Goal: Task Accomplishment & Management: Manage account settings

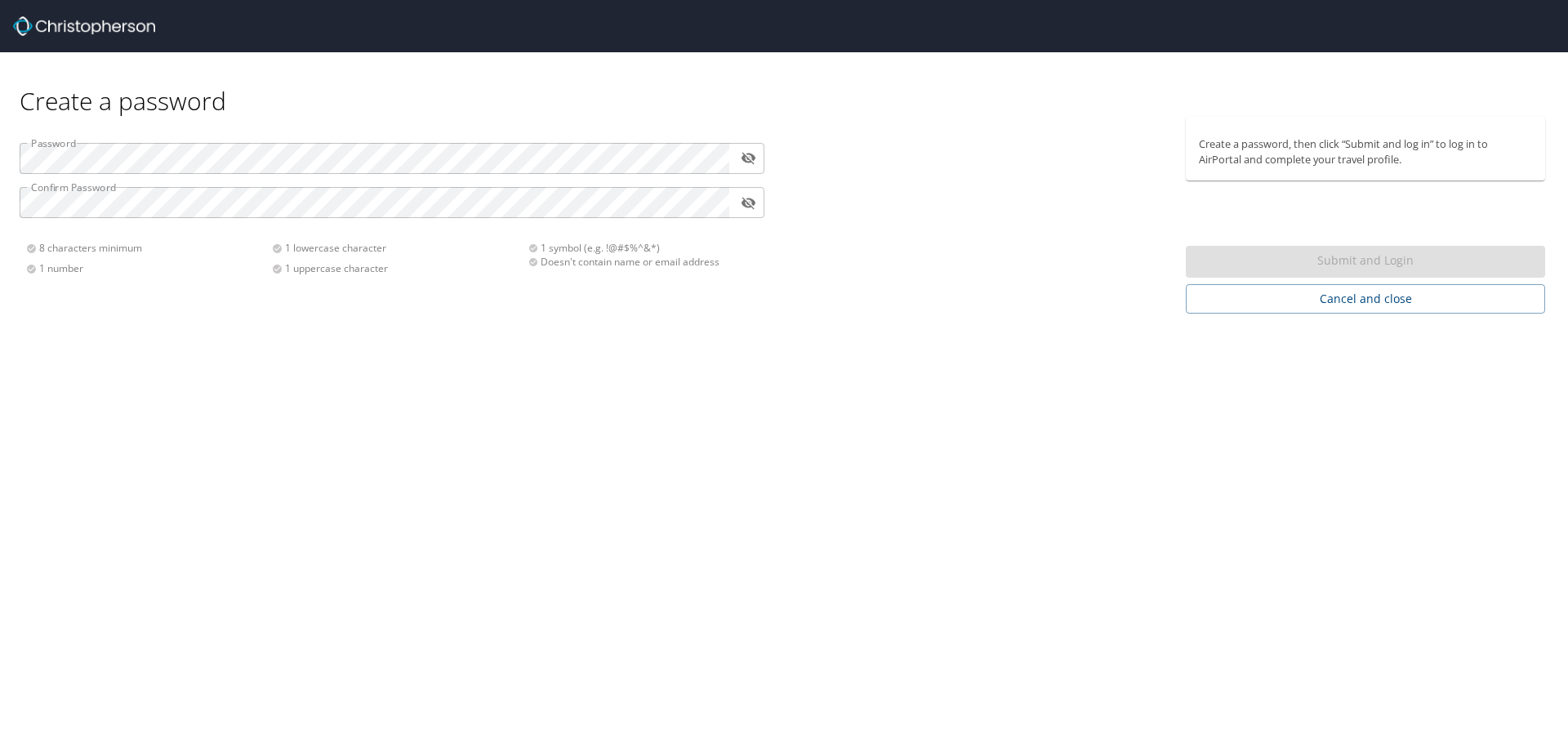
drag, startPoint x: 526, startPoint y: 176, endPoint x: 320, endPoint y: 327, distance: 255.4
click at [320, 327] on div "Create a password Password ​ Confirm Password ​ 8 characters minimum 1 number 1…" at bounding box center [784, 372] width 1568 height 744
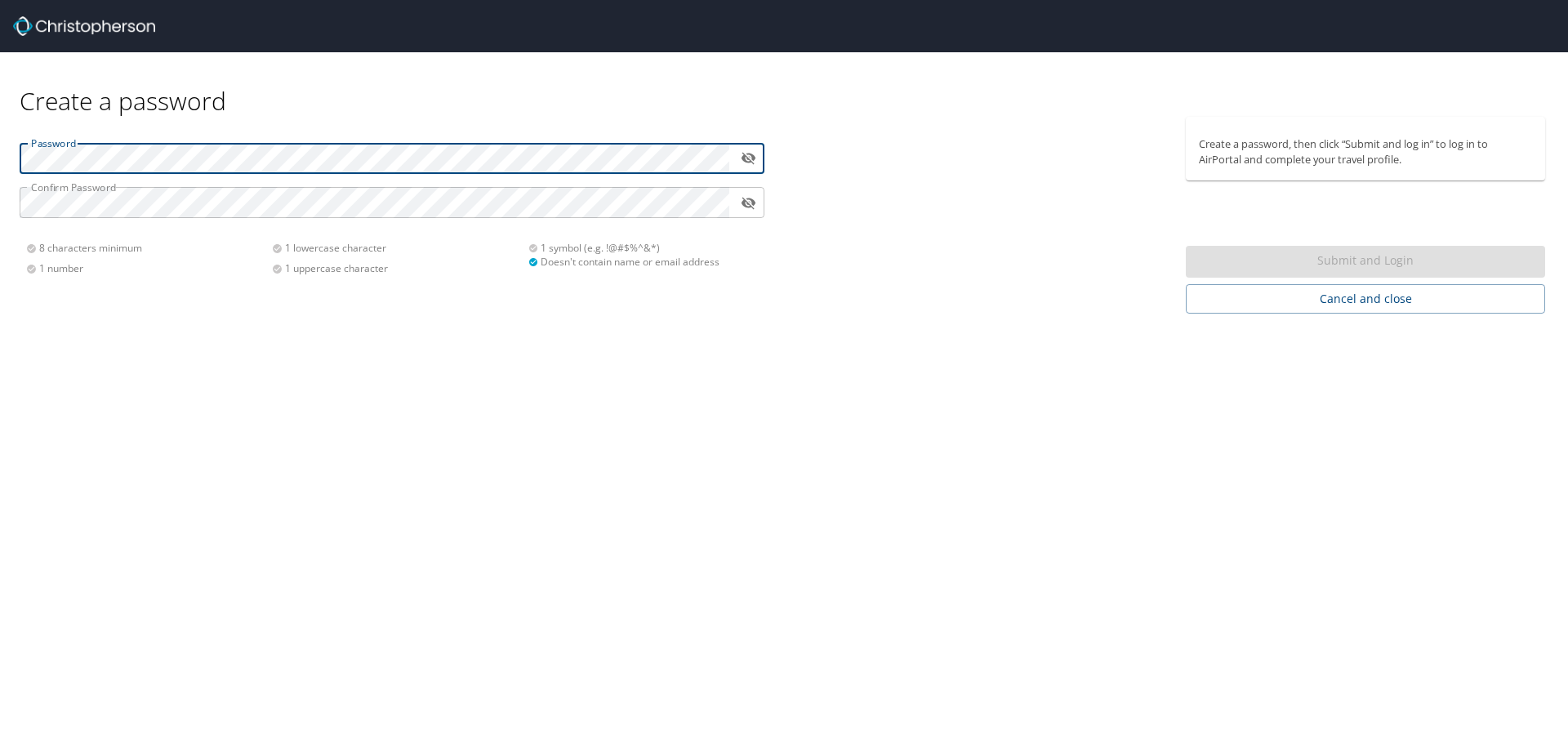
drag, startPoint x: 752, startPoint y: 158, endPoint x: 739, endPoint y: 158, distance: 13.0
click at [750, 158] on icon "toggle password visibility" at bounding box center [748, 158] width 15 height 15
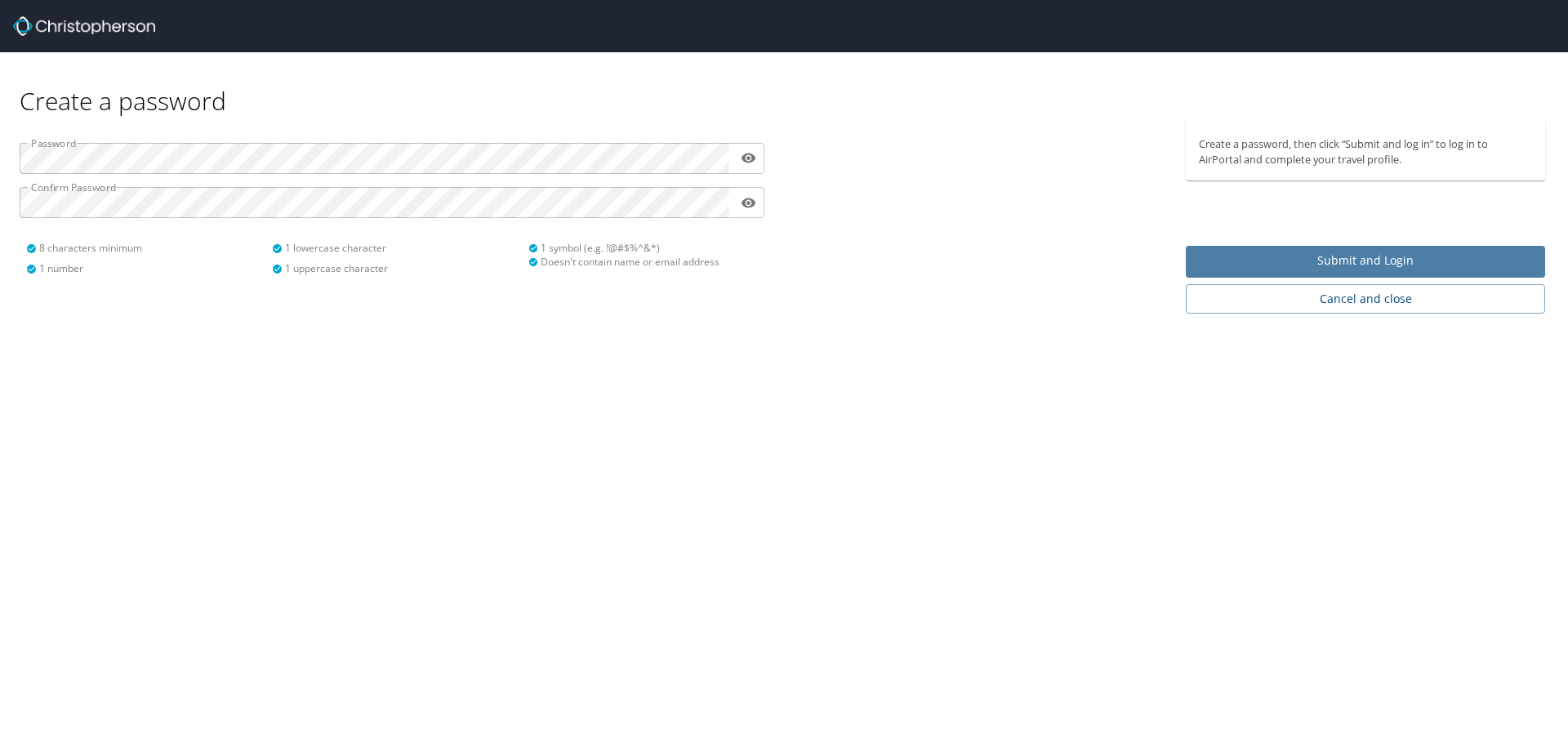
click at [1197, 260] on button "Submit and Login" at bounding box center [1365, 261] width 360 height 32
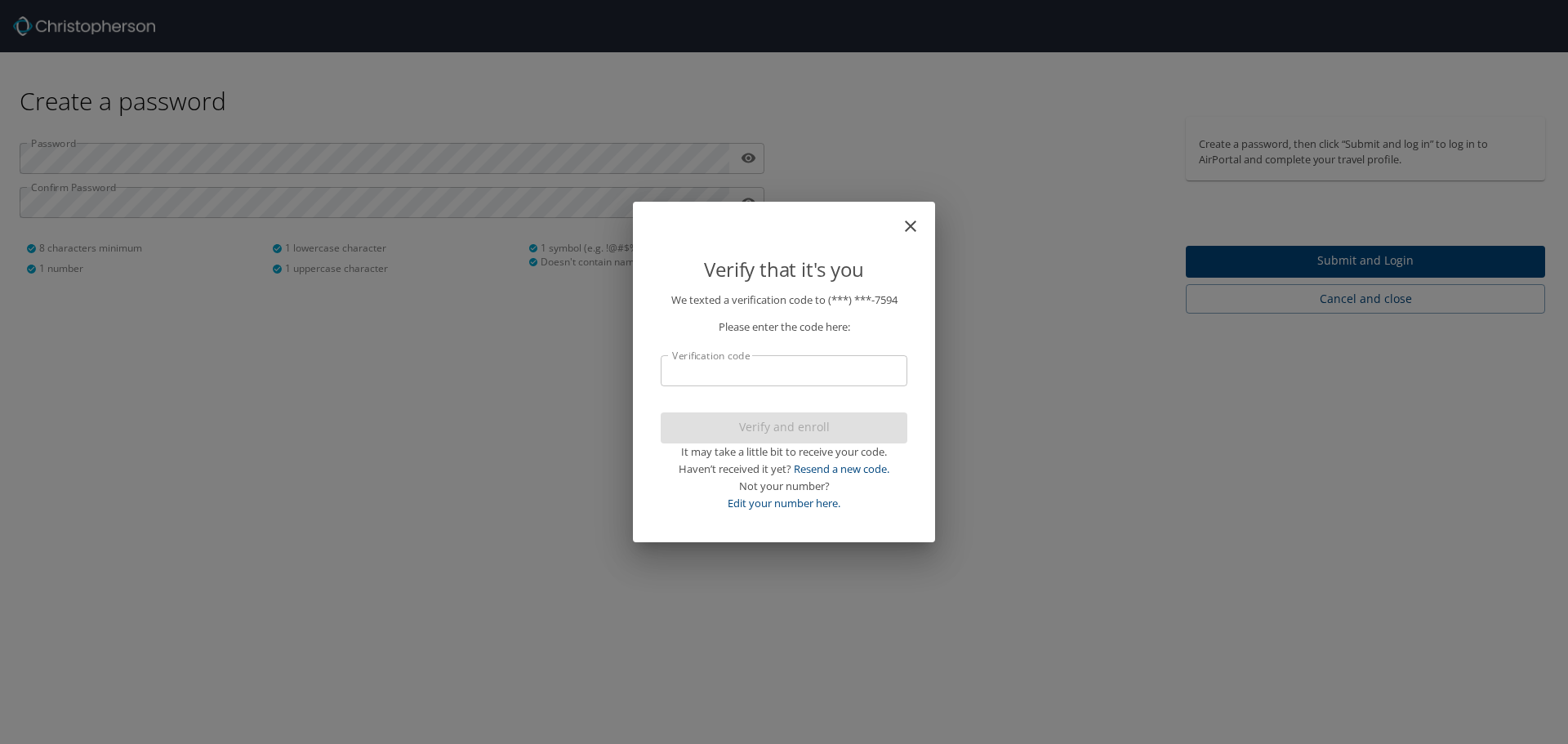
click at [771, 375] on input "Verification code" at bounding box center [784, 371] width 247 height 31
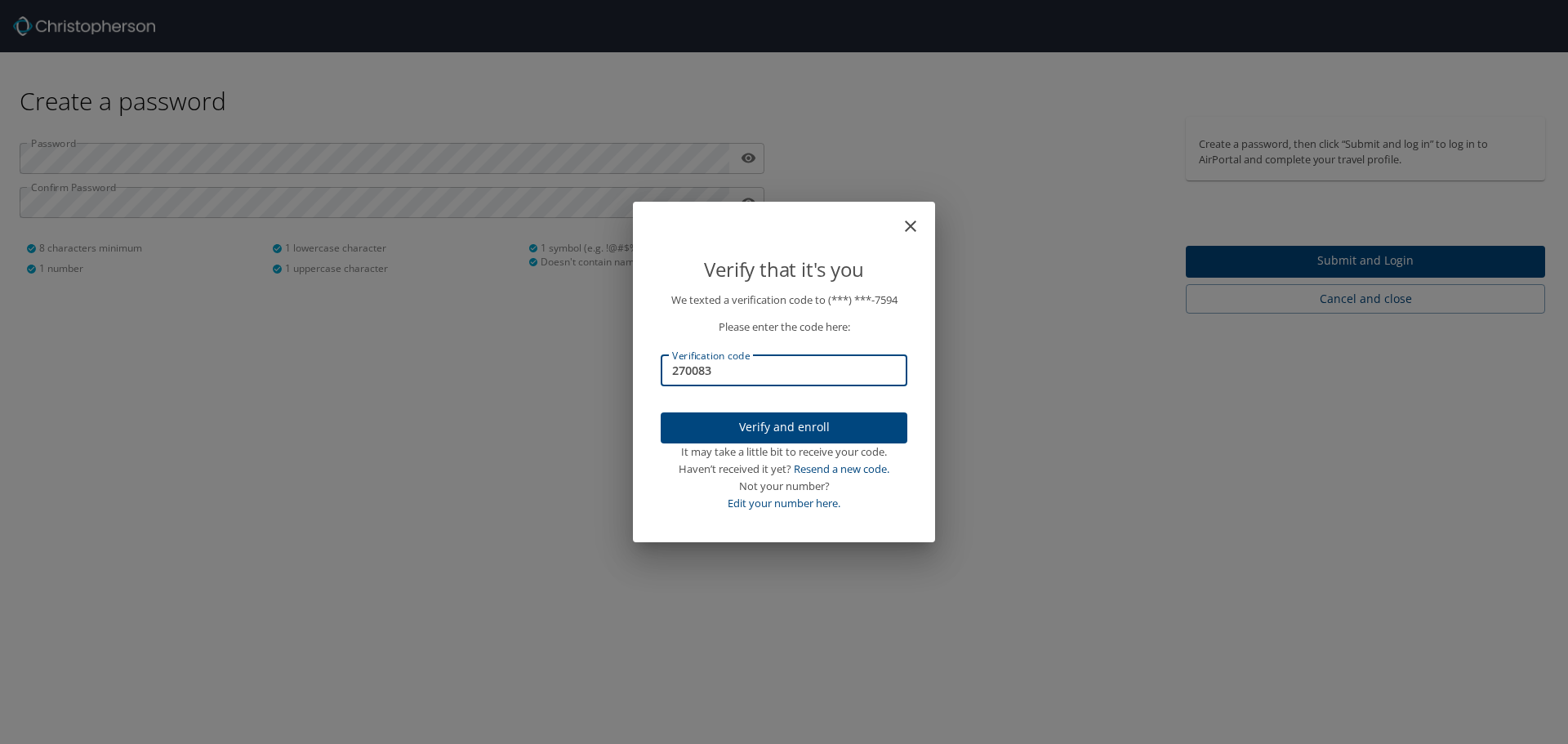
type input "270083"
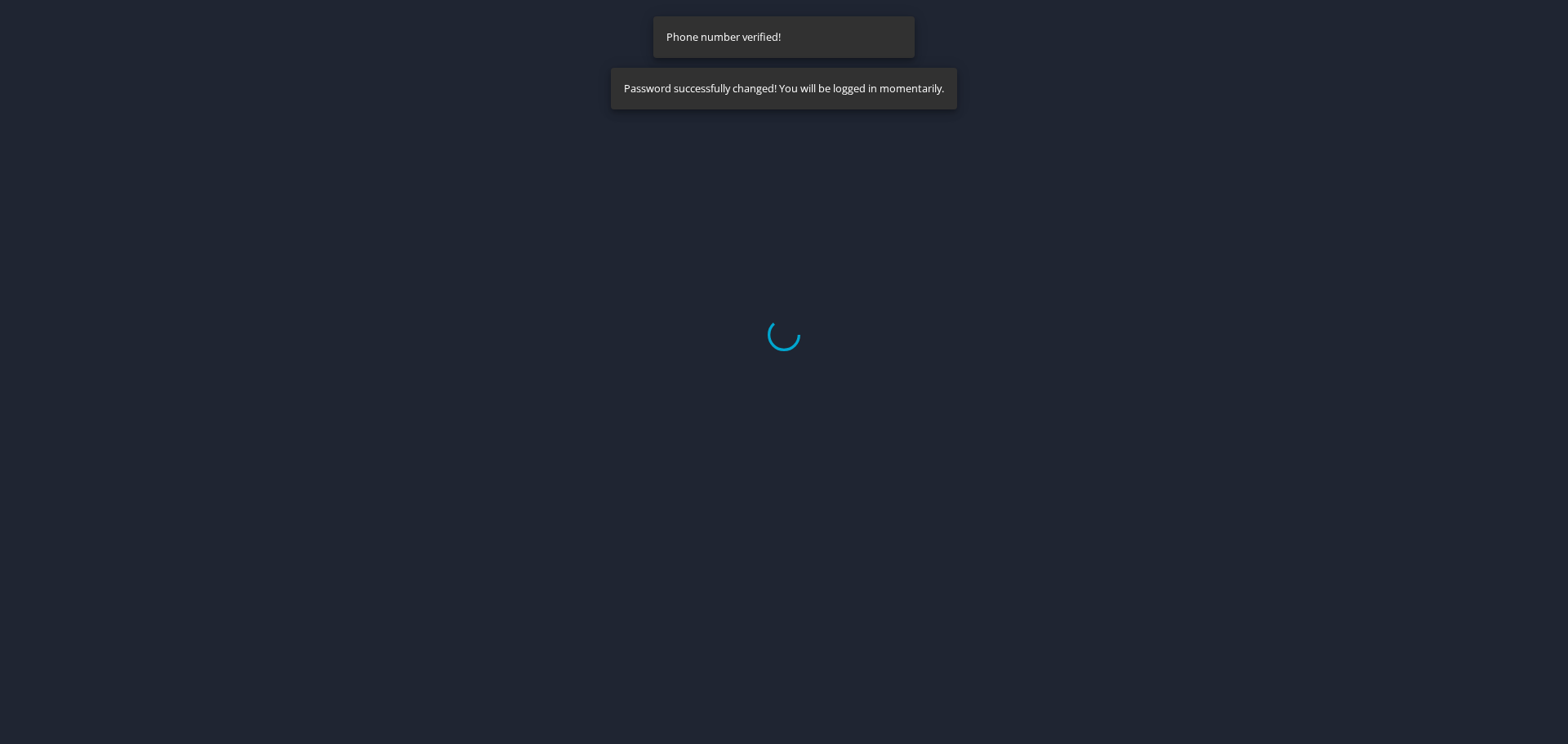
select select "US"
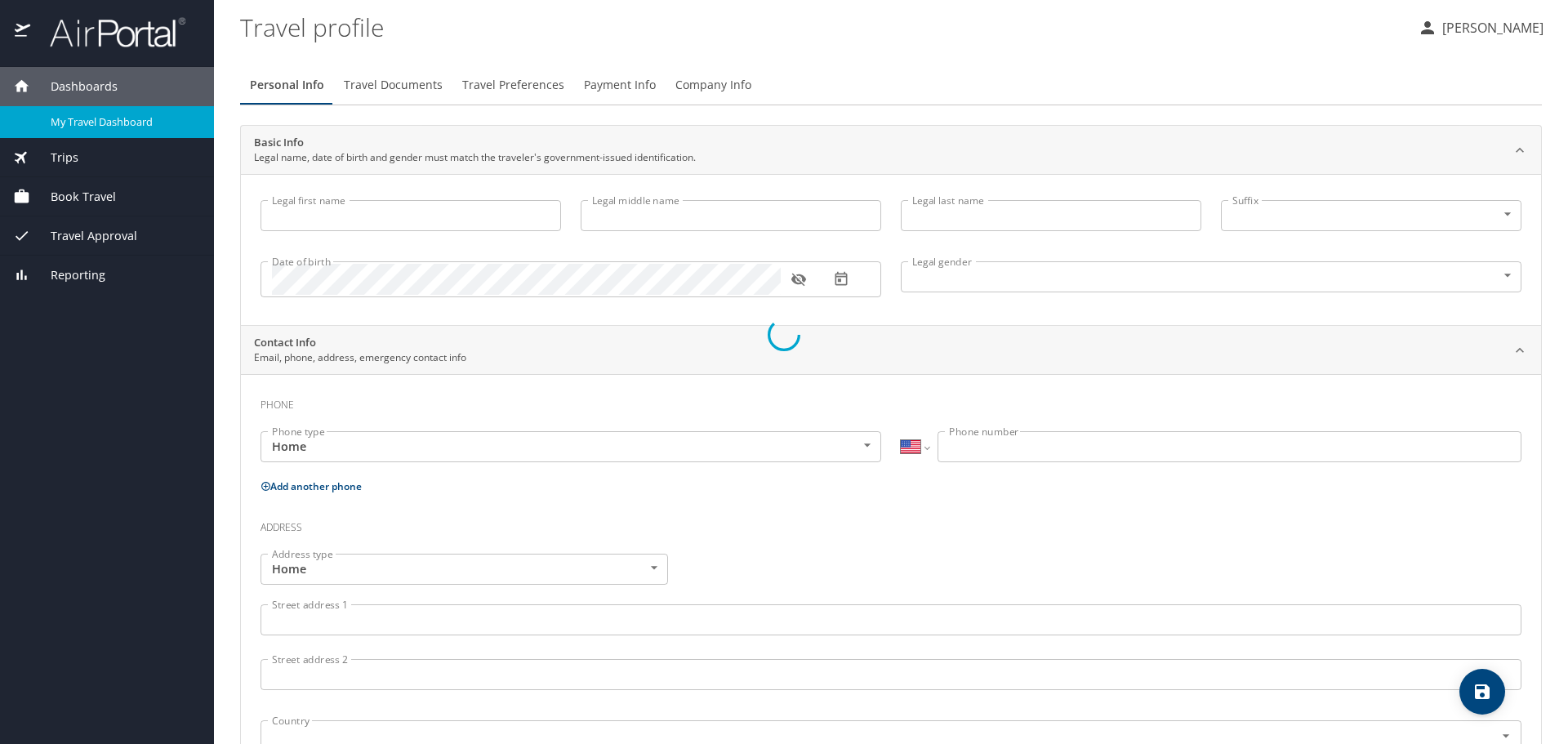
type input "[PERSON_NAME]"
type input "Niles"
type input "[DEMOGRAPHIC_DATA]"
select select "US"
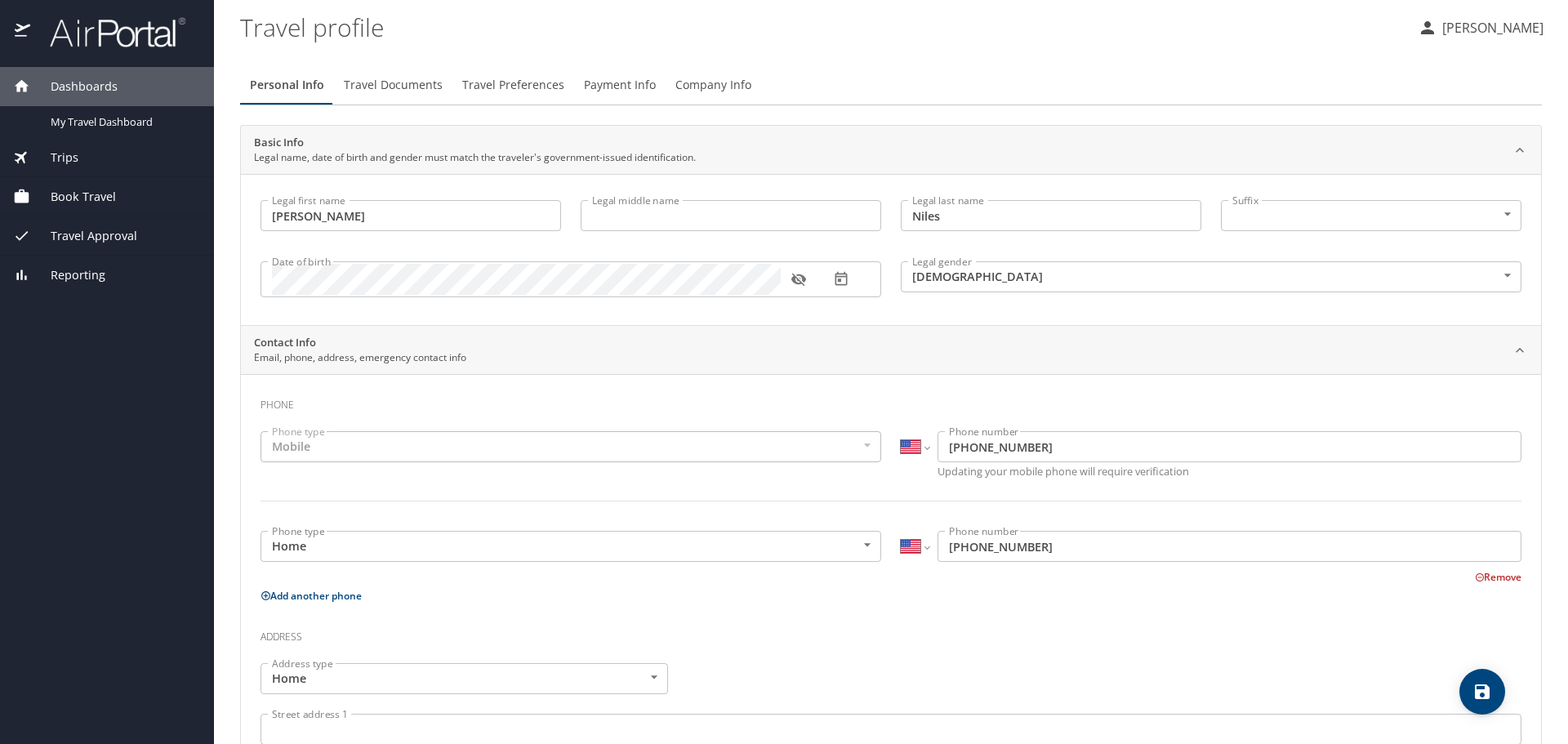
click at [1461, 32] on p "[PERSON_NAME]" at bounding box center [1490, 28] width 107 height 20
click at [1444, 69] on li "My settings" at bounding box center [1474, 64] width 167 height 29
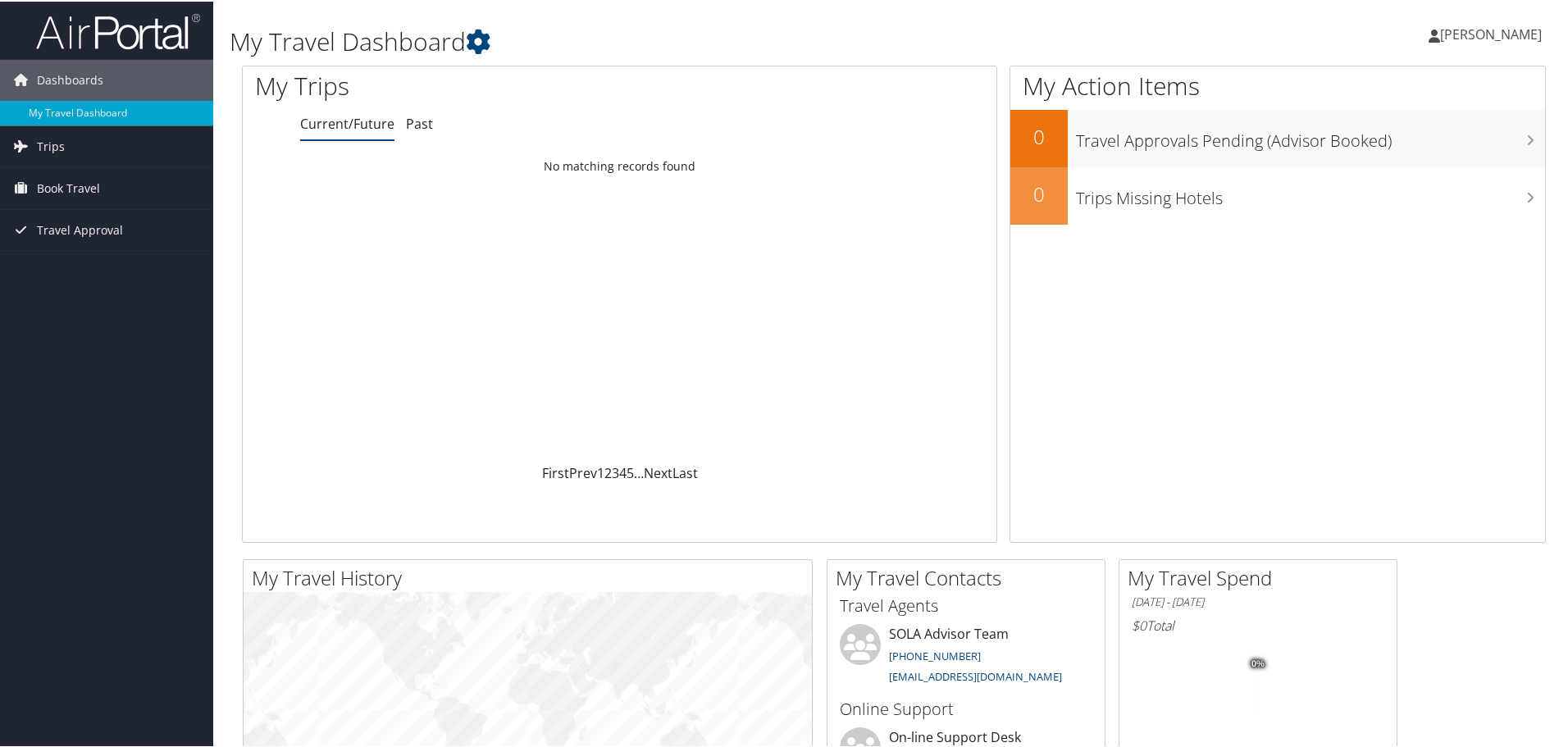
click at [1450, 24] on link "[PERSON_NAME]" at bounding box center [1493, 33] width 130 height 49
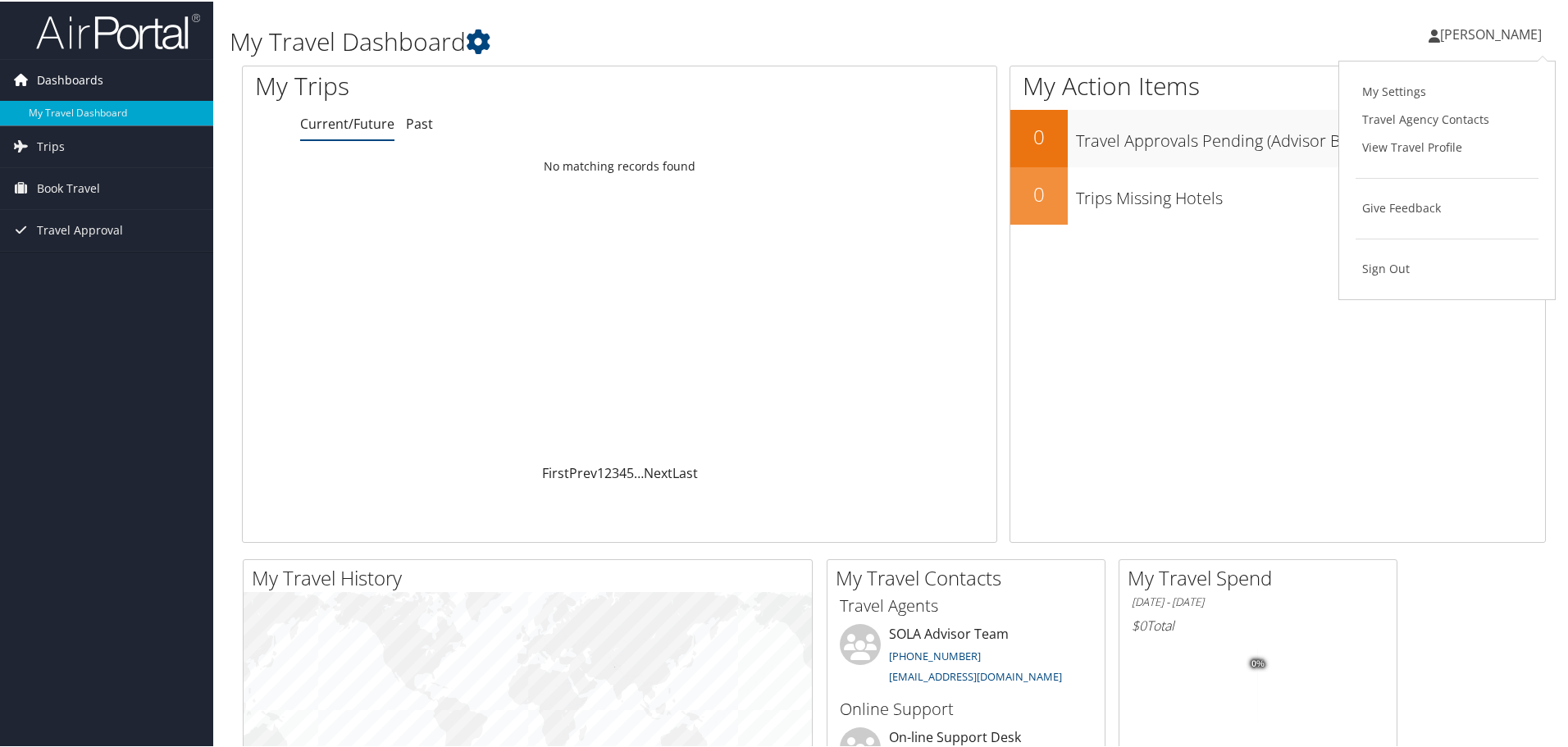
click at [112, 85] on link "Dashboards" at bounding box center [106, 79] width 213 height 41
click at [83, 85] on span "Dashboards" at bounding box center [69, 79] width 67 height 41
click at [1180, 3] on div "My Travel Dashboard Watson Niles Watson Niles My Settings Travel Agency Contact…" at bounding box center [893, 32] width 1361 height 64
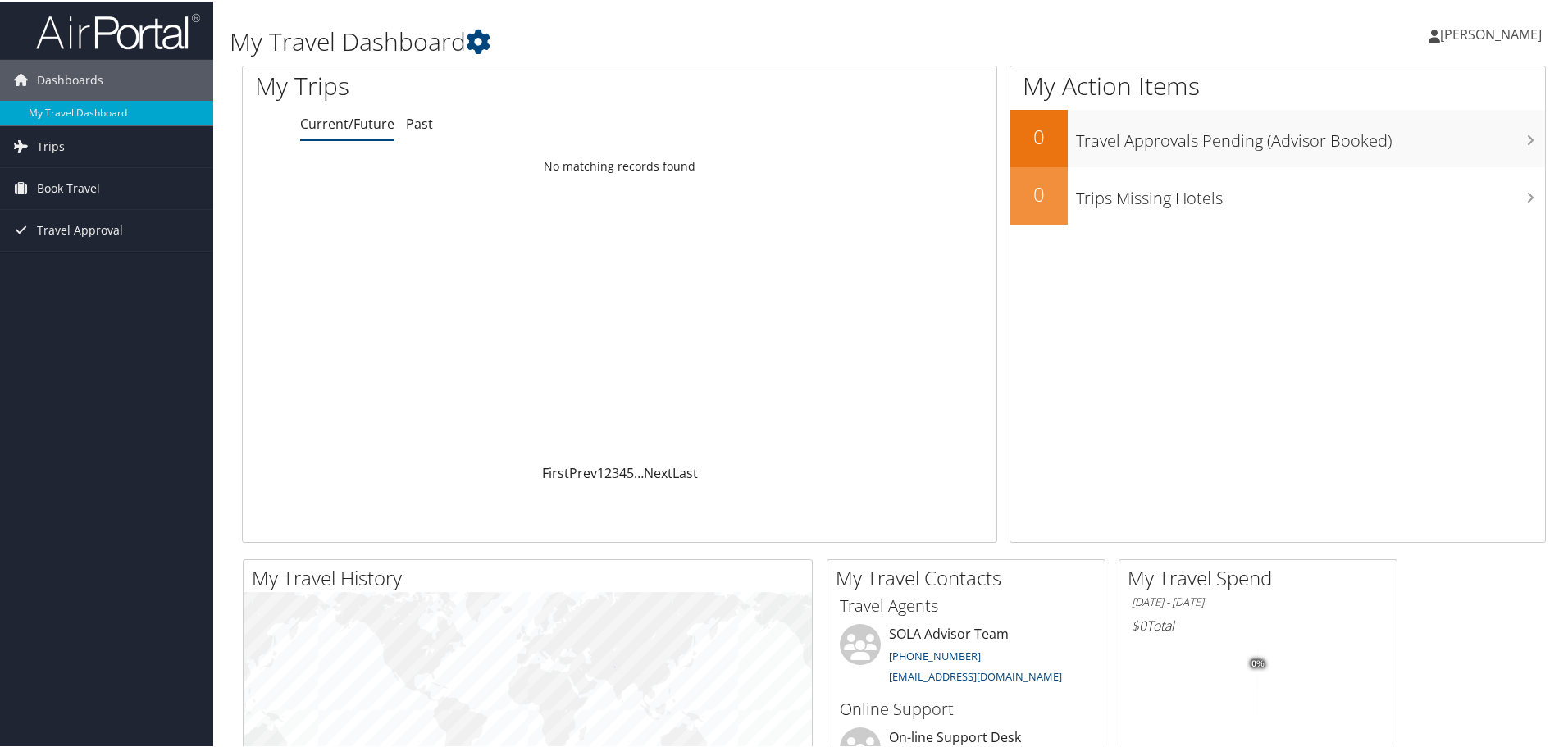
click at [1474, 36] on span "[PERSON_NAME]" at bounding box center [1490, 33] width 101 height 18
click at [1409, 139] on link "View Travel Profile" at bounding box center [1446, 145] width 183 height 27
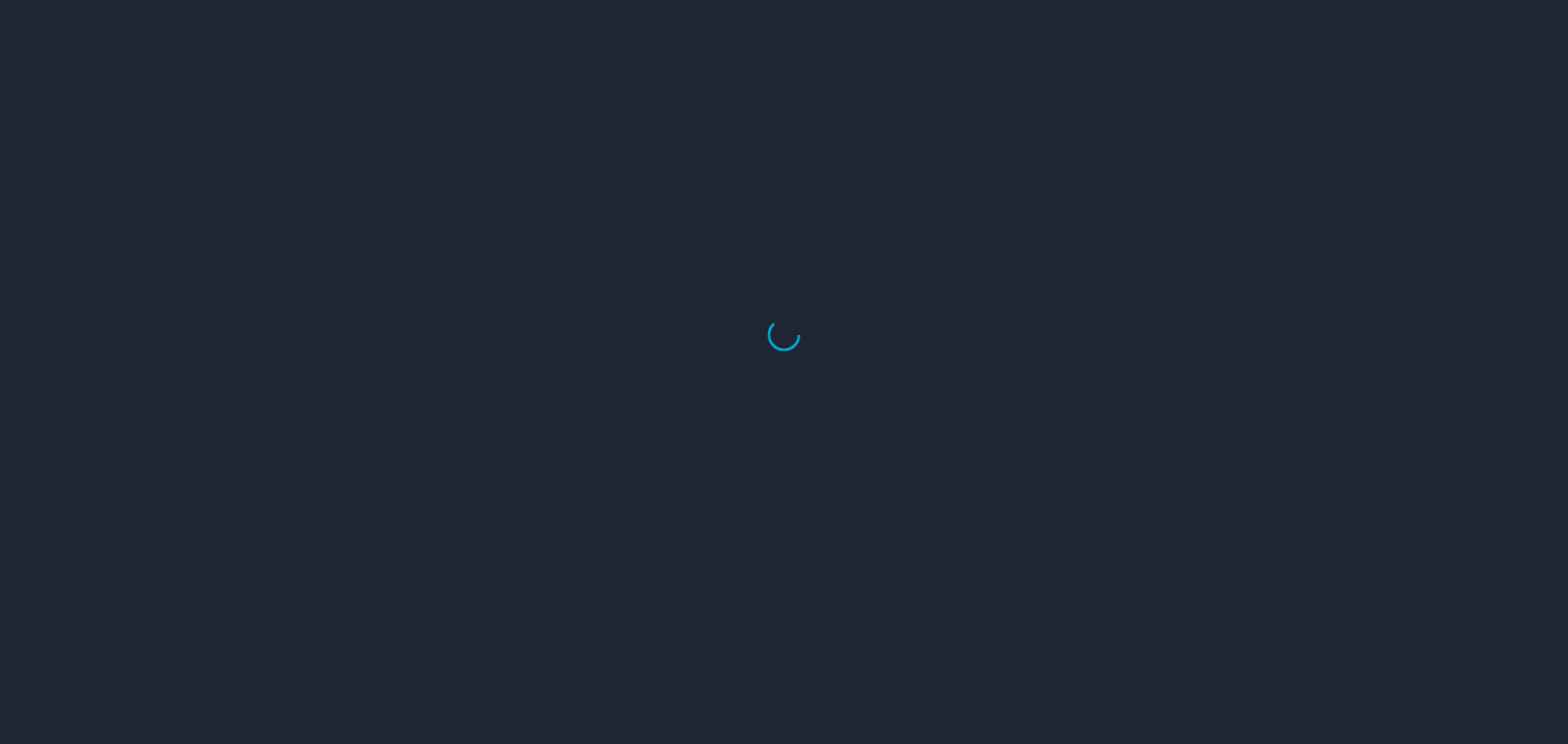
select select "US"
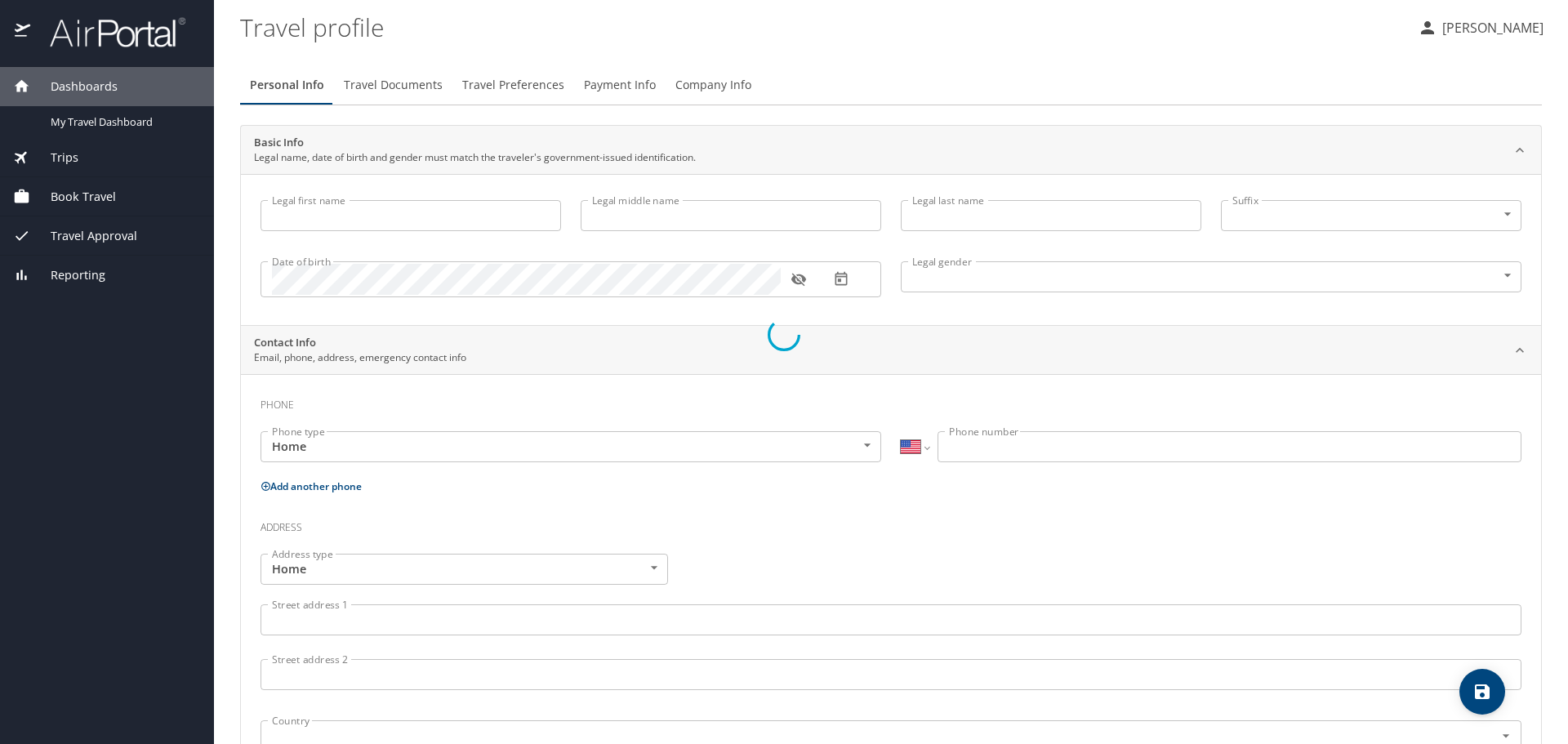
type input "[PERSON_NAME]"
type input "Niles"
type input "[DEMOGRAPHIC_DATA]"
select select "US"
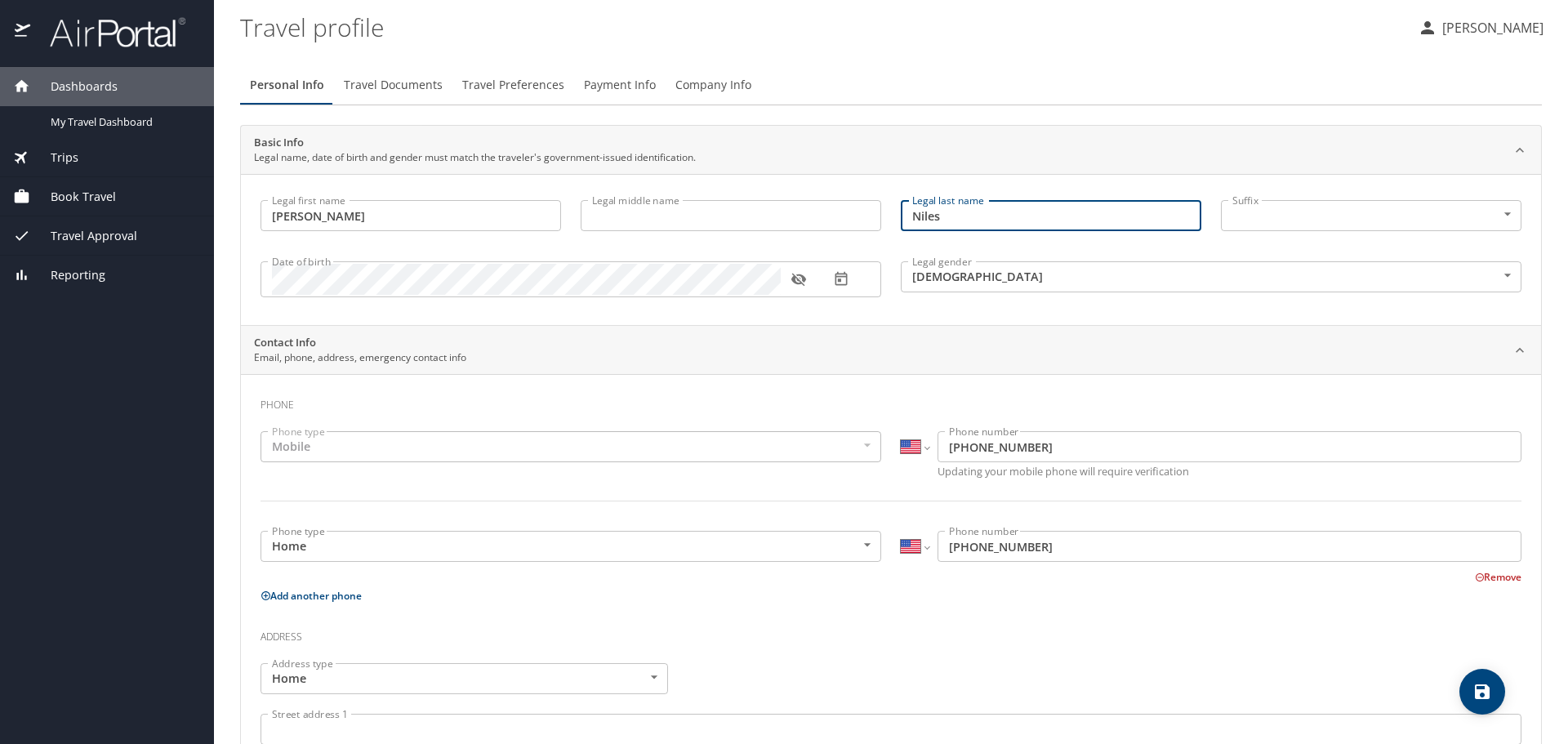
drag, startPoint x: 972, startPoint y: 218, endPoint x: 754, endPoint y: 214, distance: 218.0
click at [754, 214] on div "Legal first name [PERSON_NAME] Legal first name Legal middle name Legal middle …" at bounding box center [891, 251] width 1280 height 122
type input "[PERSON_NAME]"
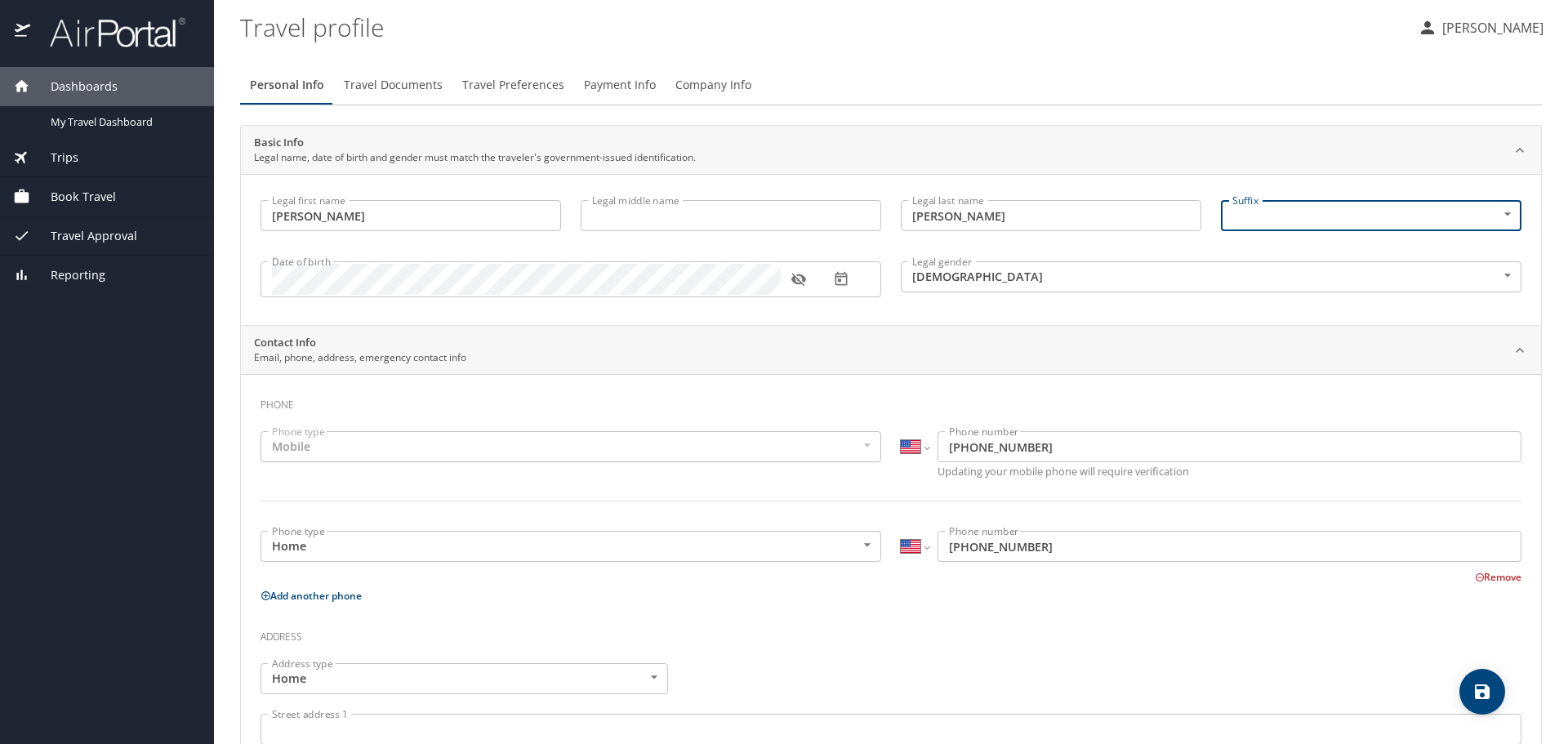
drag, startPoint x: 210, startPoint y: 223, endPoint x: 118, endPoint y: 227, distance: 92.1
click at [118, 227] on div "Dashboards My Travel Dashboard Trips Current / Future Trips Past Trips Trips Mi…" at bounding box center [784, 372] width 1568 height 744
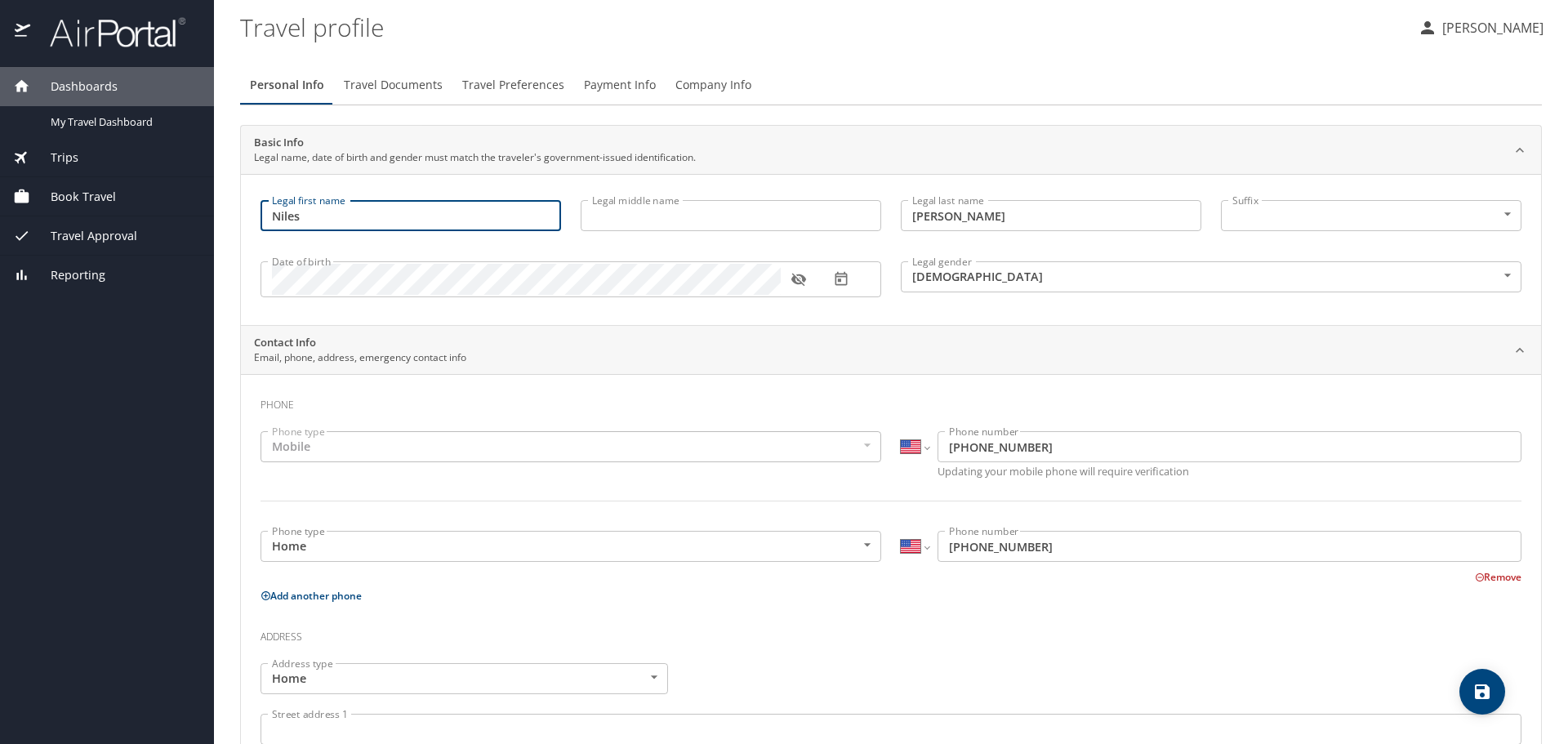
type input "Niles"
click at [1096, 72] on div "Personal Info Travel Documents Travel Preferences Payment Info Company Info" at bounding box center [891, 85] width 1302 height 39
click at [866, 242] on div "Legal middle name Legal middle name" at bounding box center [731, 218] width 321 height 55
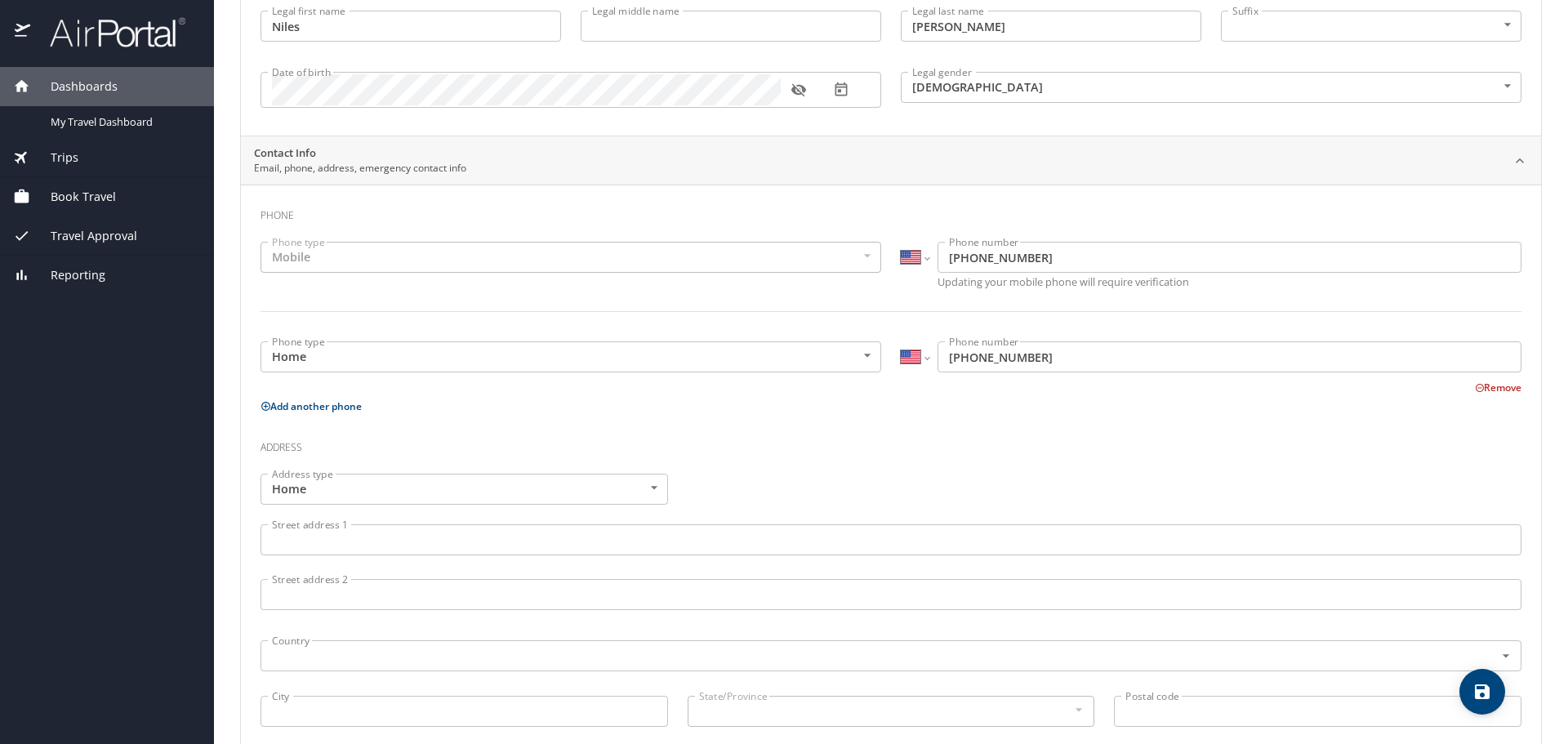
scroll to position [163, 0]
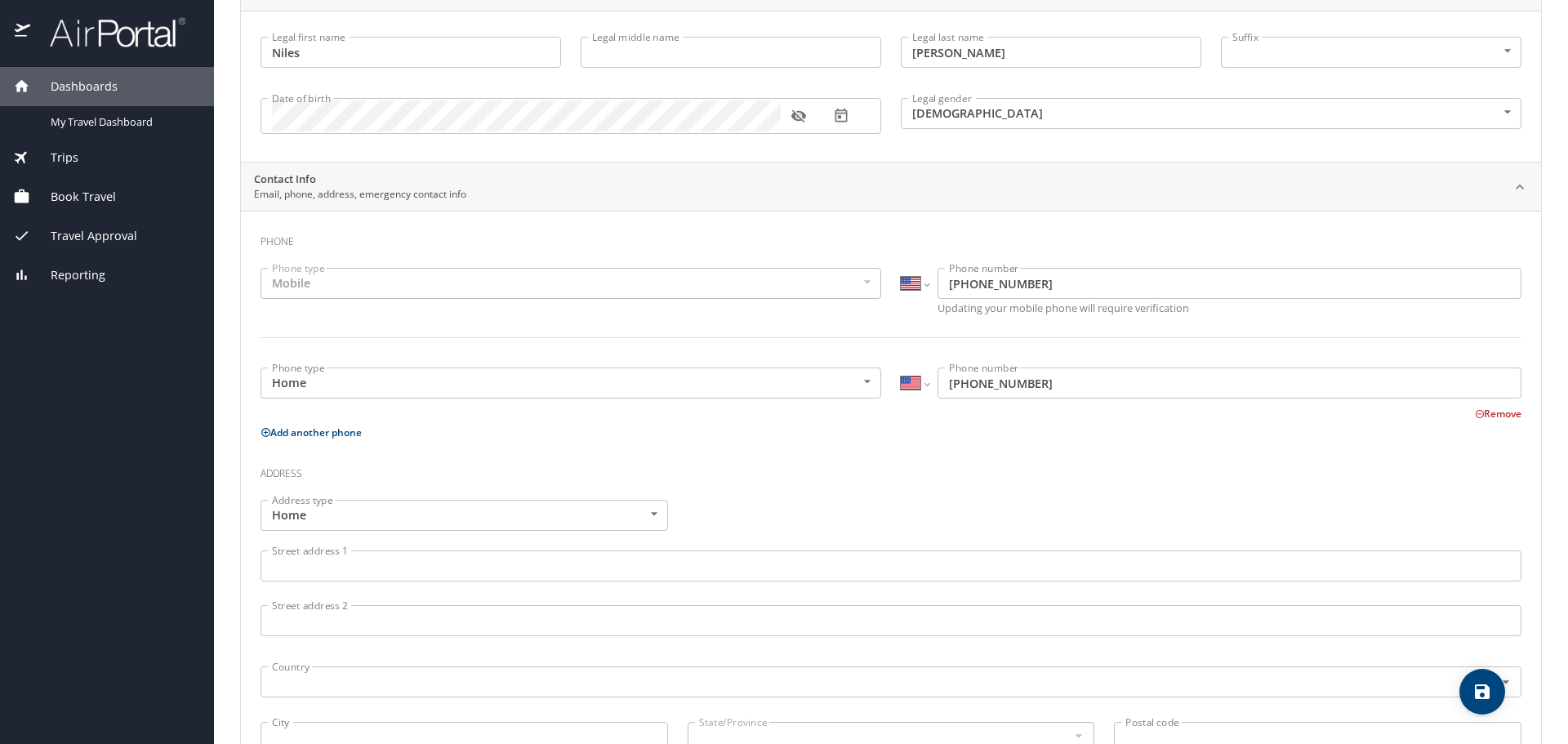
drag, startPoint x: 661, startPoint y: 268, endPoint x: 653, endPoint y: 281, distance: 15.3
click at [661, 270] on div "Mobile" at bounding box center [571, 283] width 621 height 31
click at [652, 282] on div "Mobile" at bounding box center [571, 283] width 621 height 31
drag, startPoint x: 680, startPoint y: 294, endPoint x: 718, endPoint y: 294, distance: 38.0
click at [683, 294] on div "Mobile" at bounding box center [571, 283] width 621 height 31
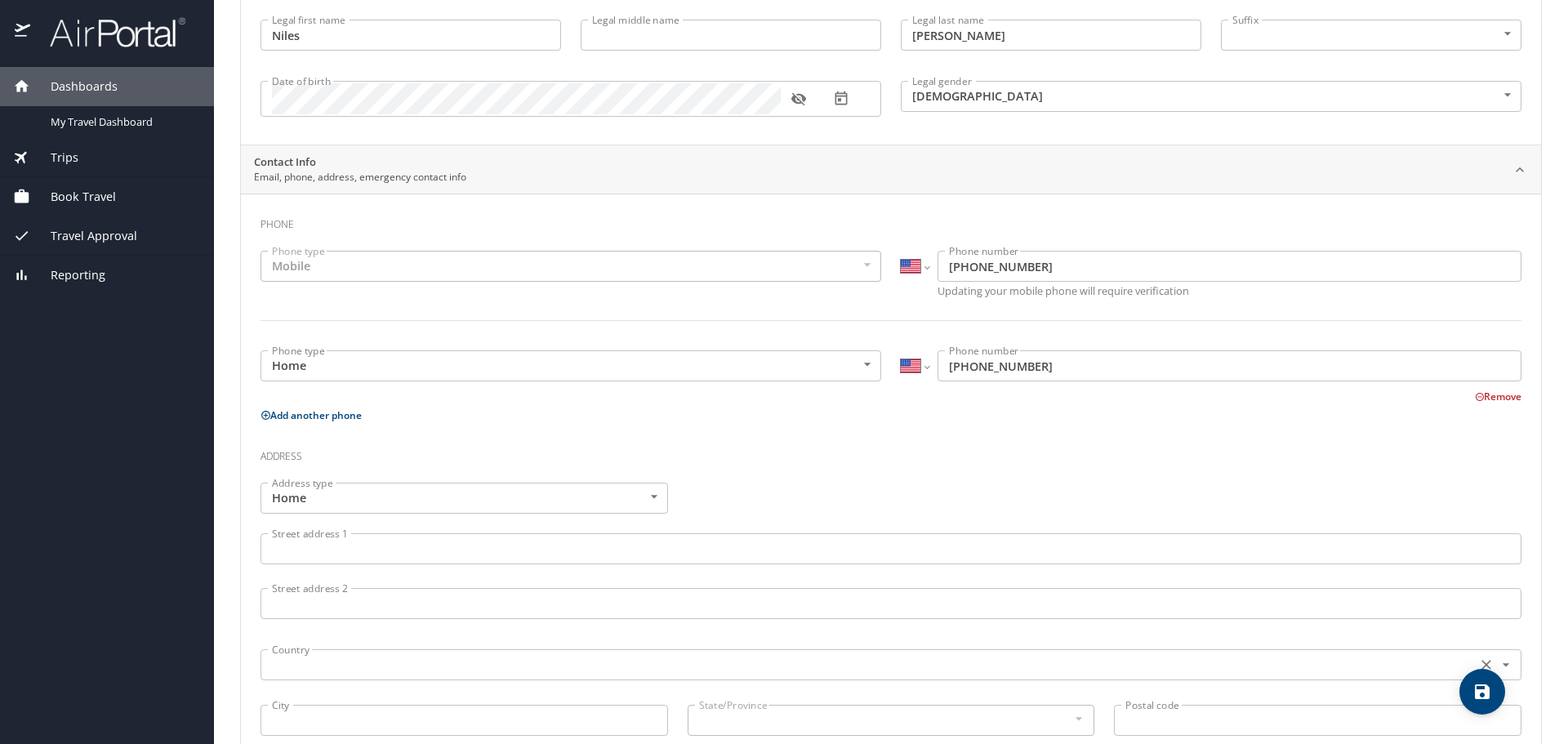
scroll to position [159, 0]
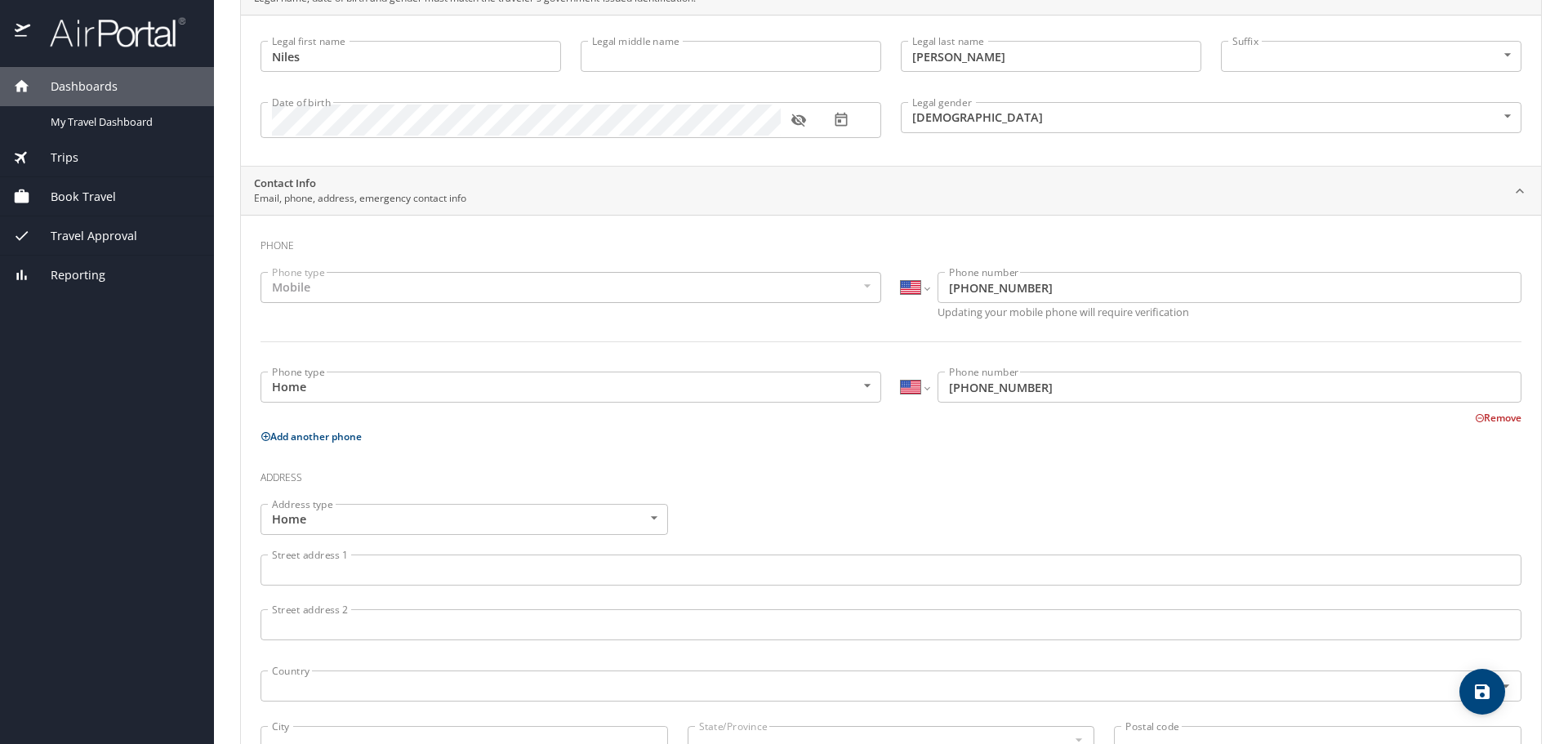
click at [987, 484] on h3 "Address" at bounding box center [891, 474] width 1261 height 27
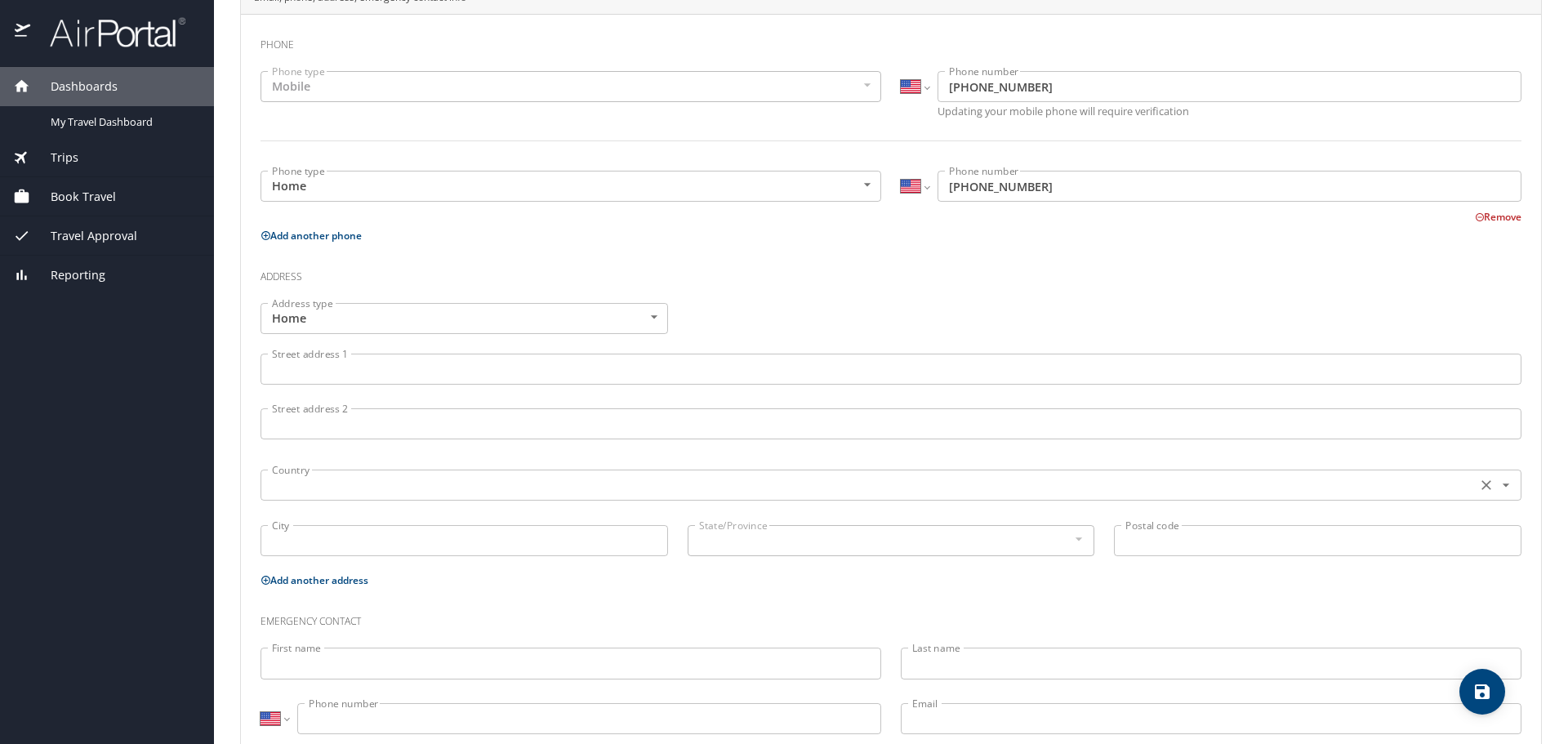
scroll to position [404, 0]
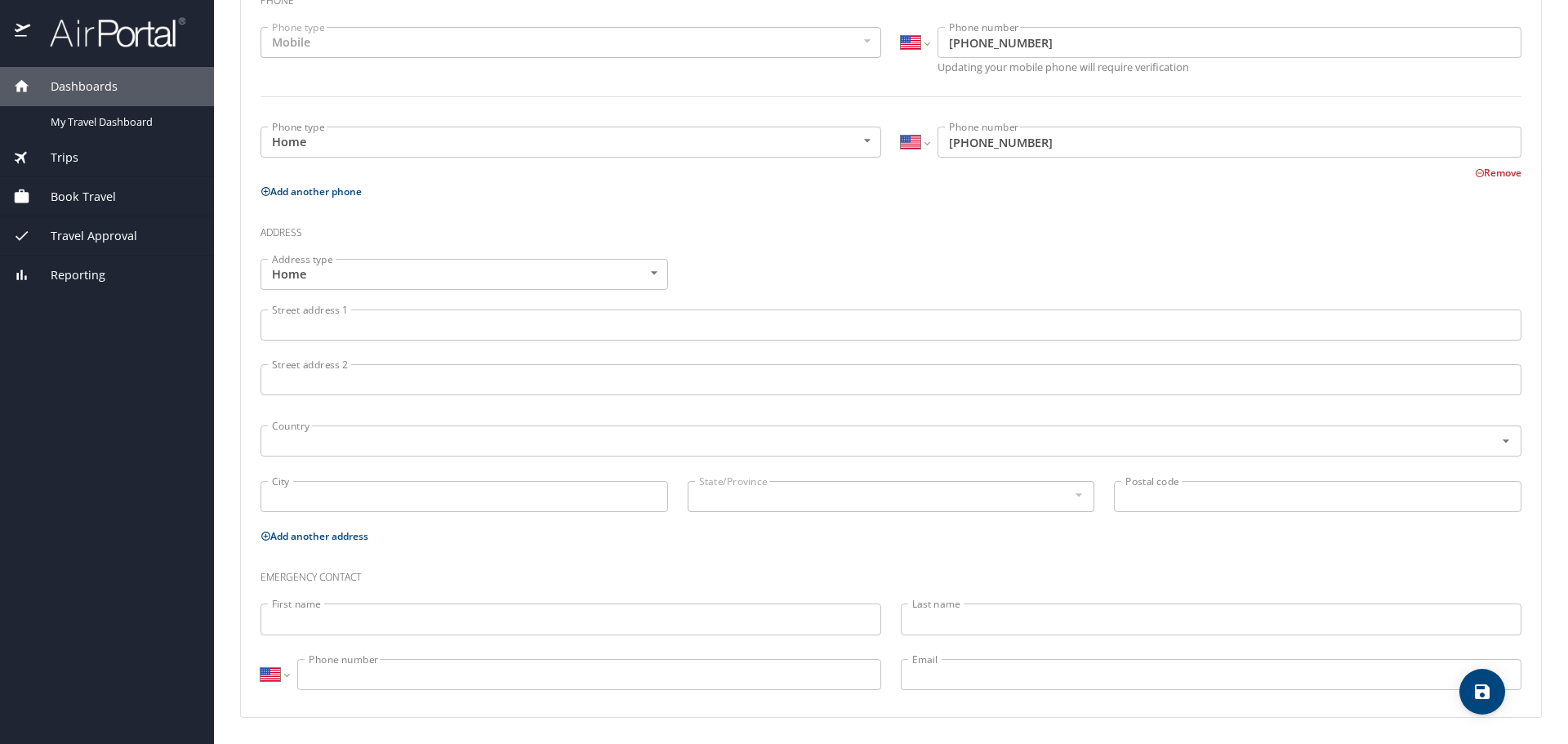
click at [695, 326] on input "Street address 1" at bounding box center [891, 325] width 1261 height 31
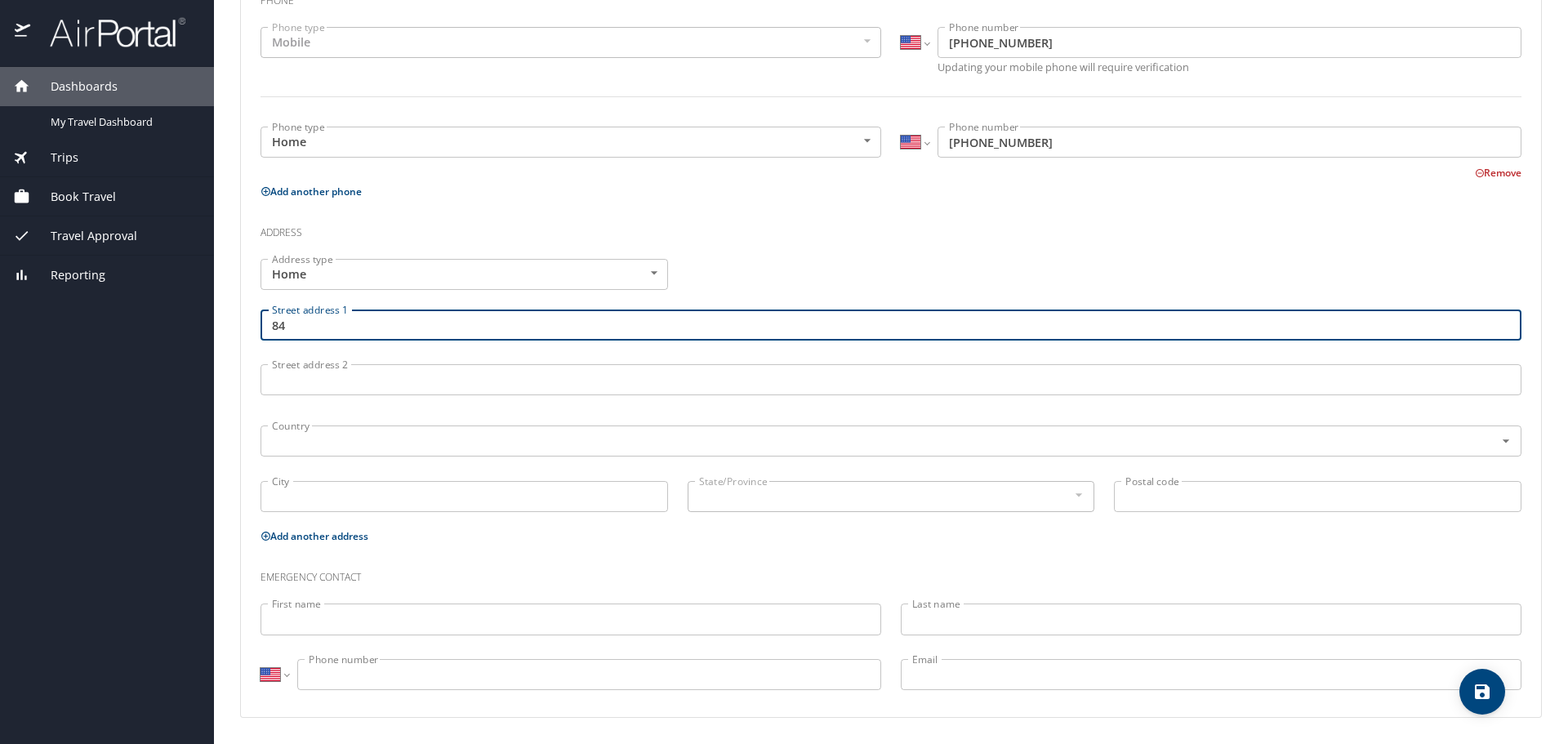
type input "8"
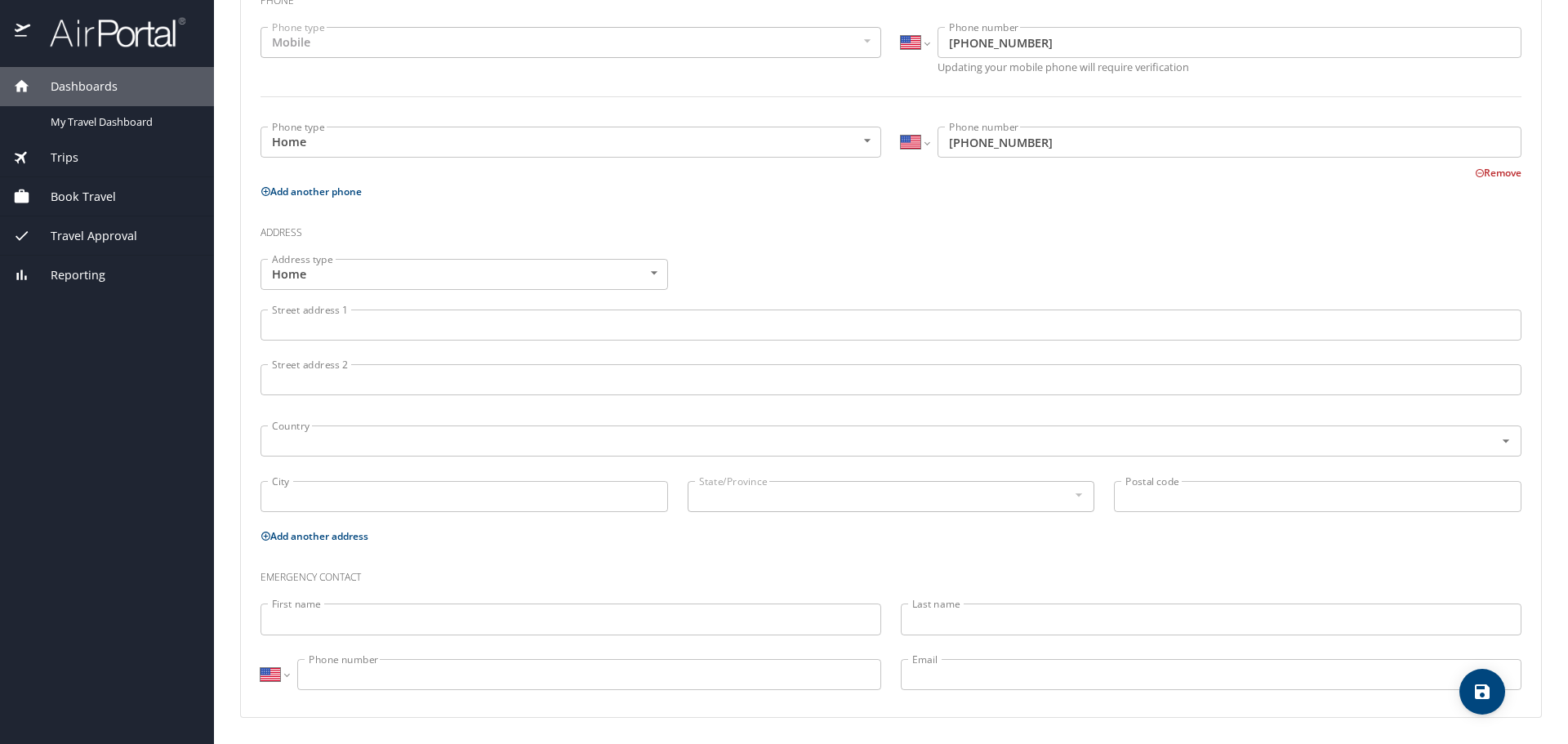
click at [945, 233] on h3 "Address" at bounding box center [891, 229] width 1261 height 27
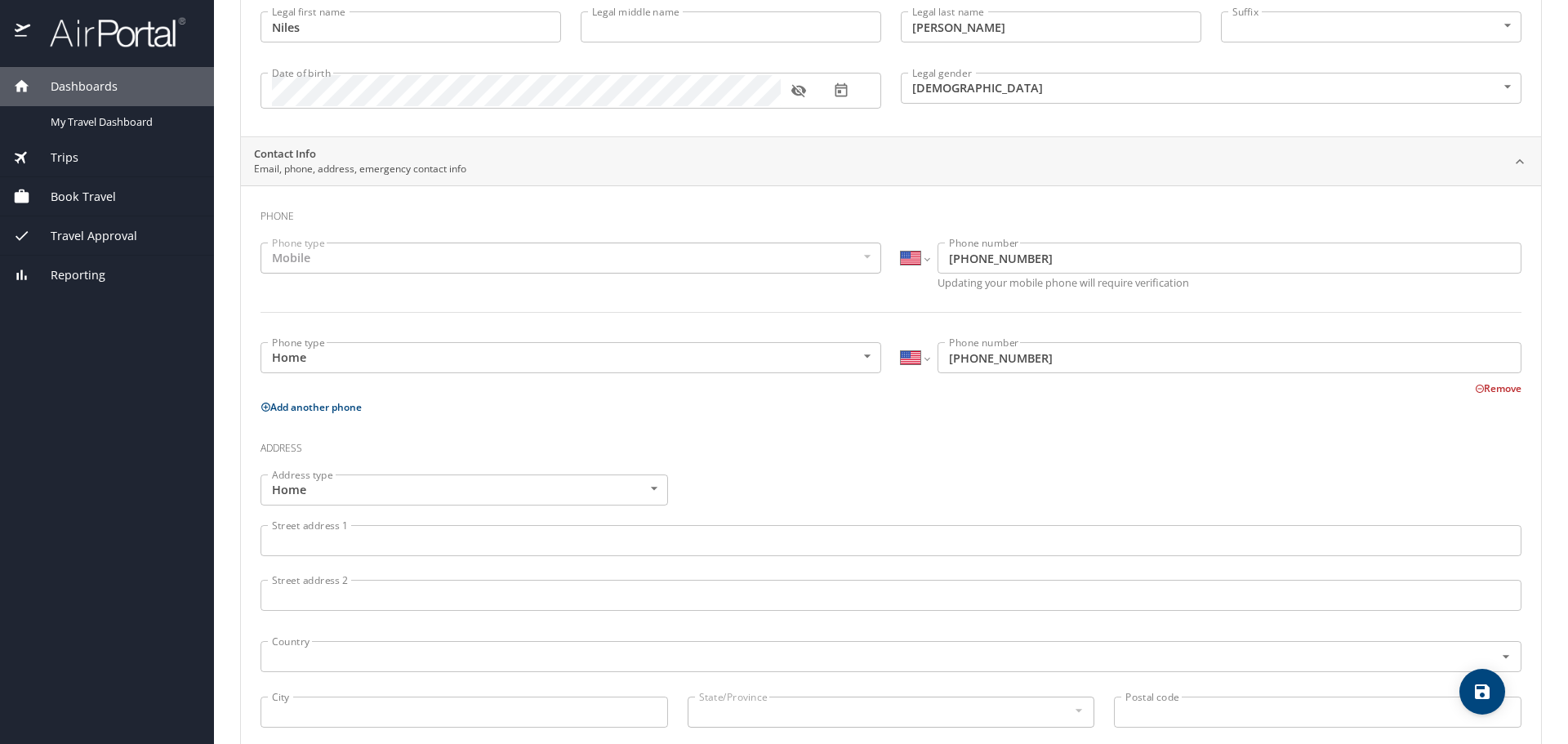
scroll to position [0, 0]
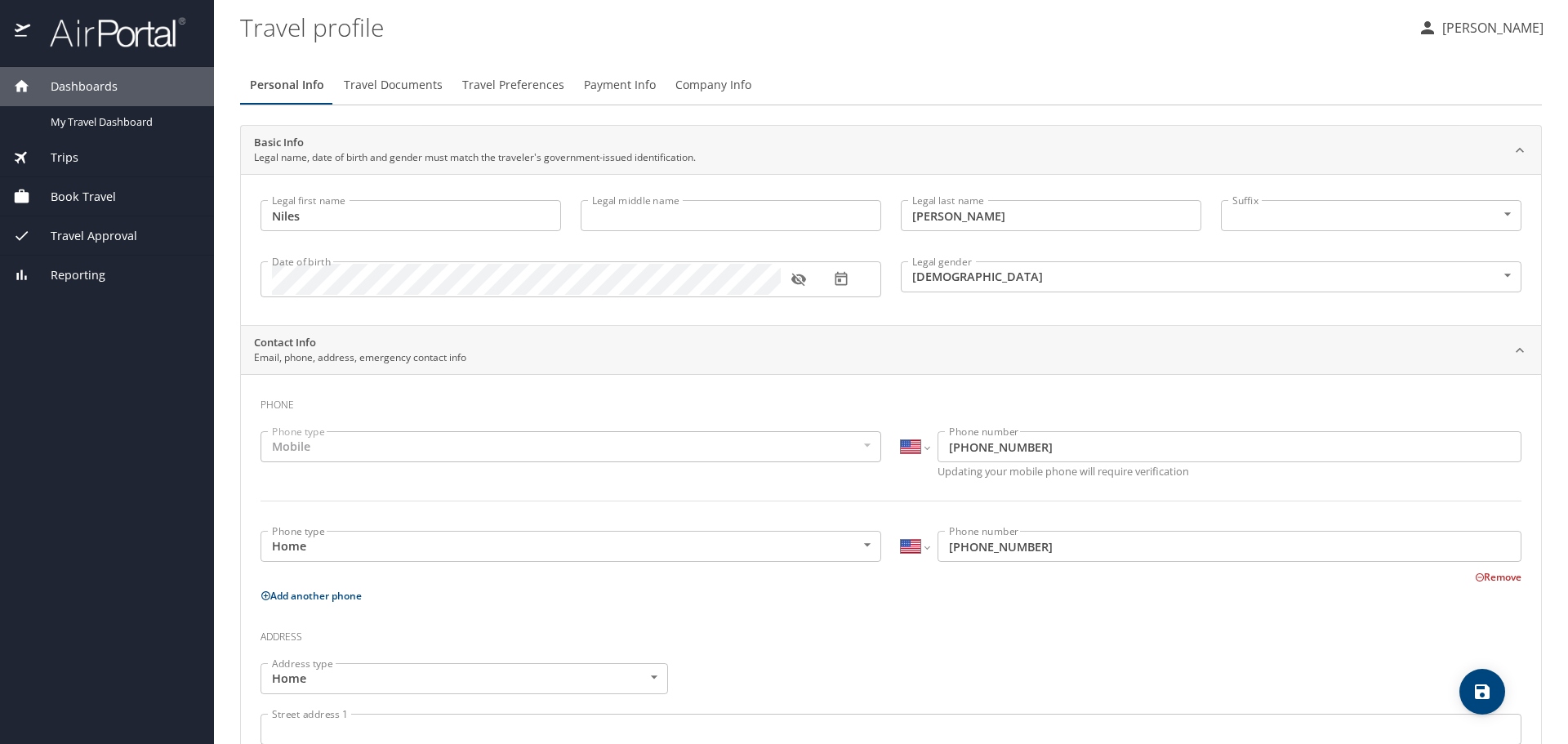
click at [1079, 367] on div "Contact Info Email, phone, address, emergency contact info" at bounding box center [891, 351] width 1300 height 49
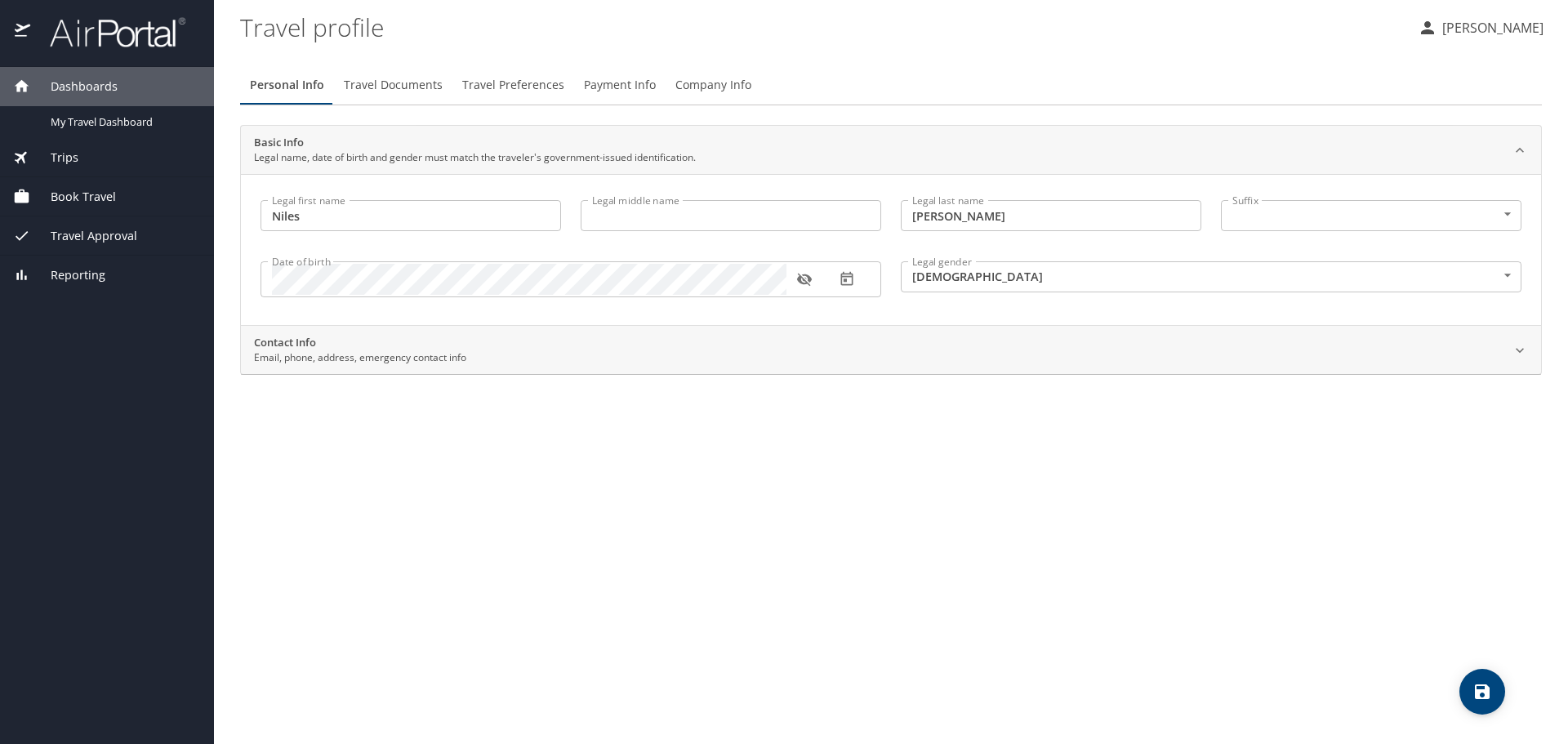
click at [1113, 340] on div "Contact Info Email, phone, address, emergency contact info" at bounding box center [878, 351] width 1247 height 31
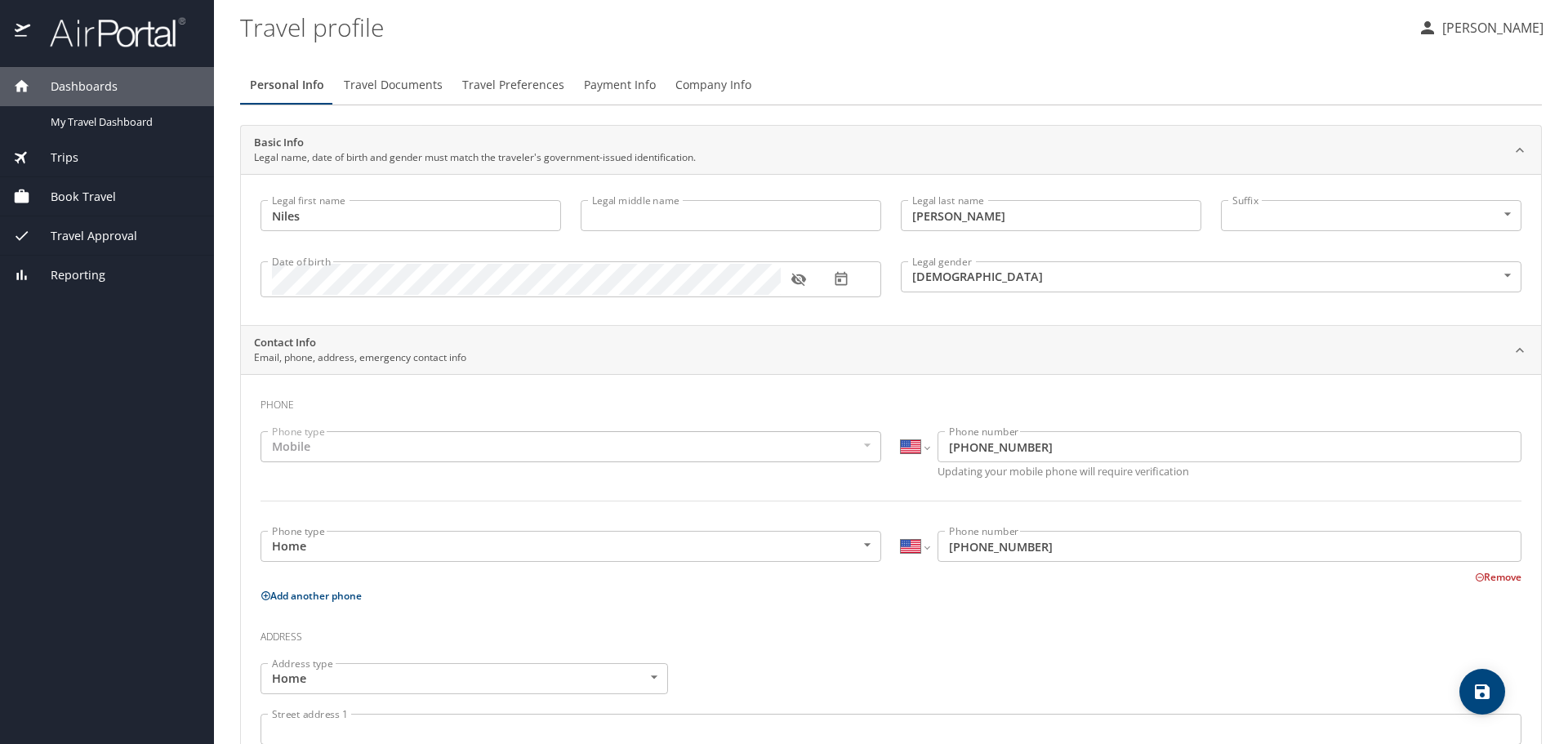
click at [870, 378] on div "Phone Phone type Mobile Mobile Phone type International [GEOGRAPHIC_DATA] [GEOG…" at bounding box center [891, 748] width 1300 height 748
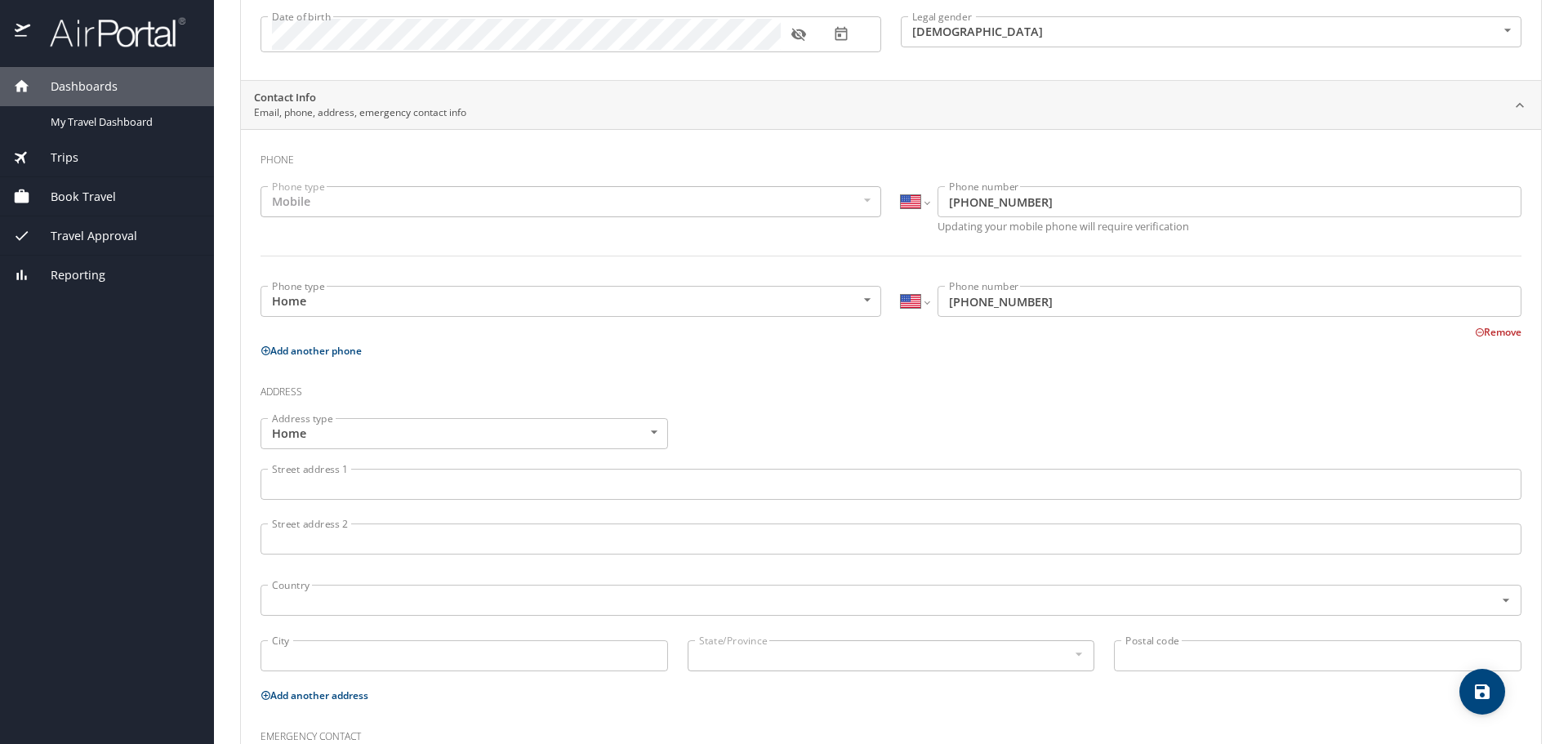
scroll to position [327, 0]
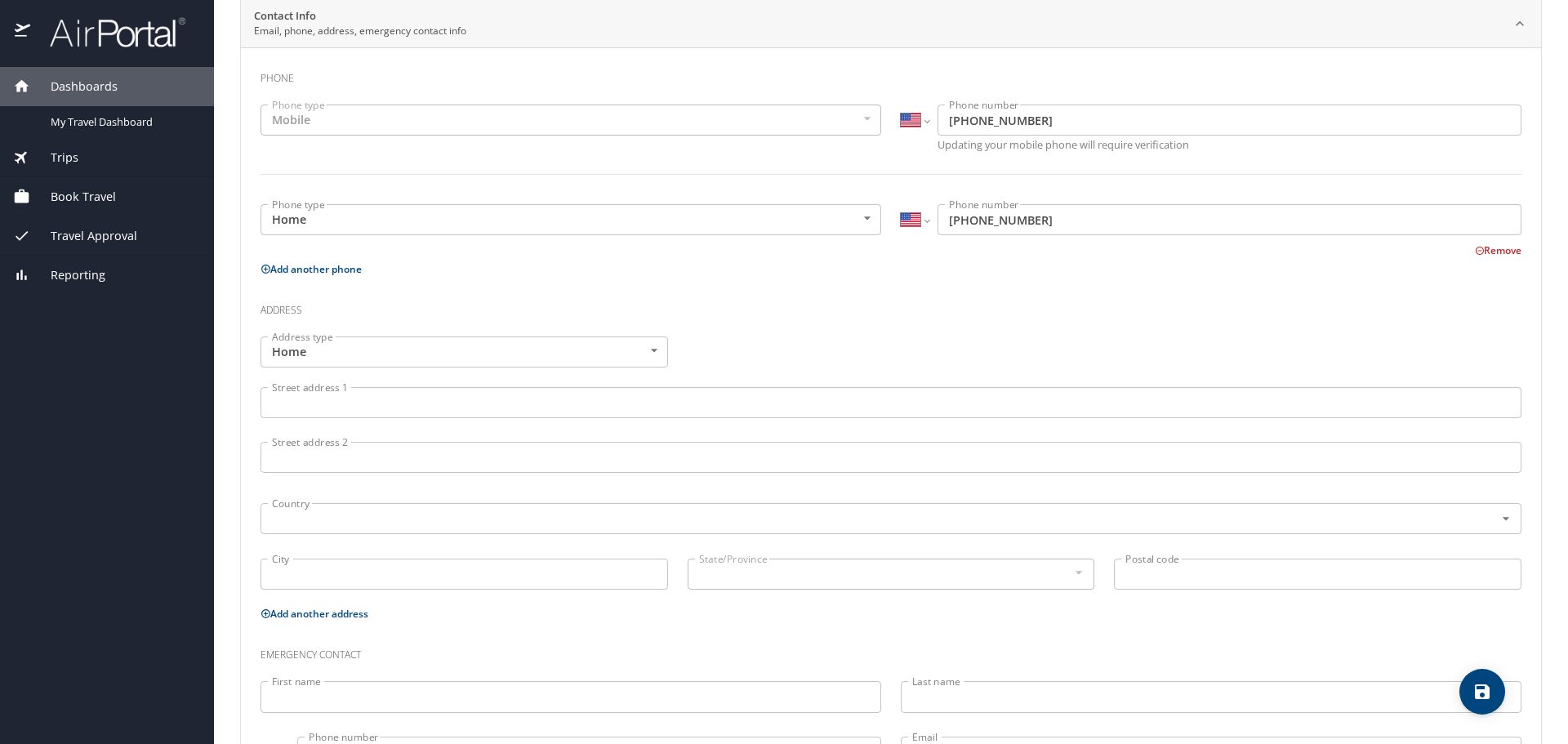
drag, startPoint x: 428, startPoint y: 407, endPoint x: 438, endPoint y: 397, distance: 14.1
click at [428, 407] on input "Street address 1" at bounding box center [891, 403] width 1261 height 31
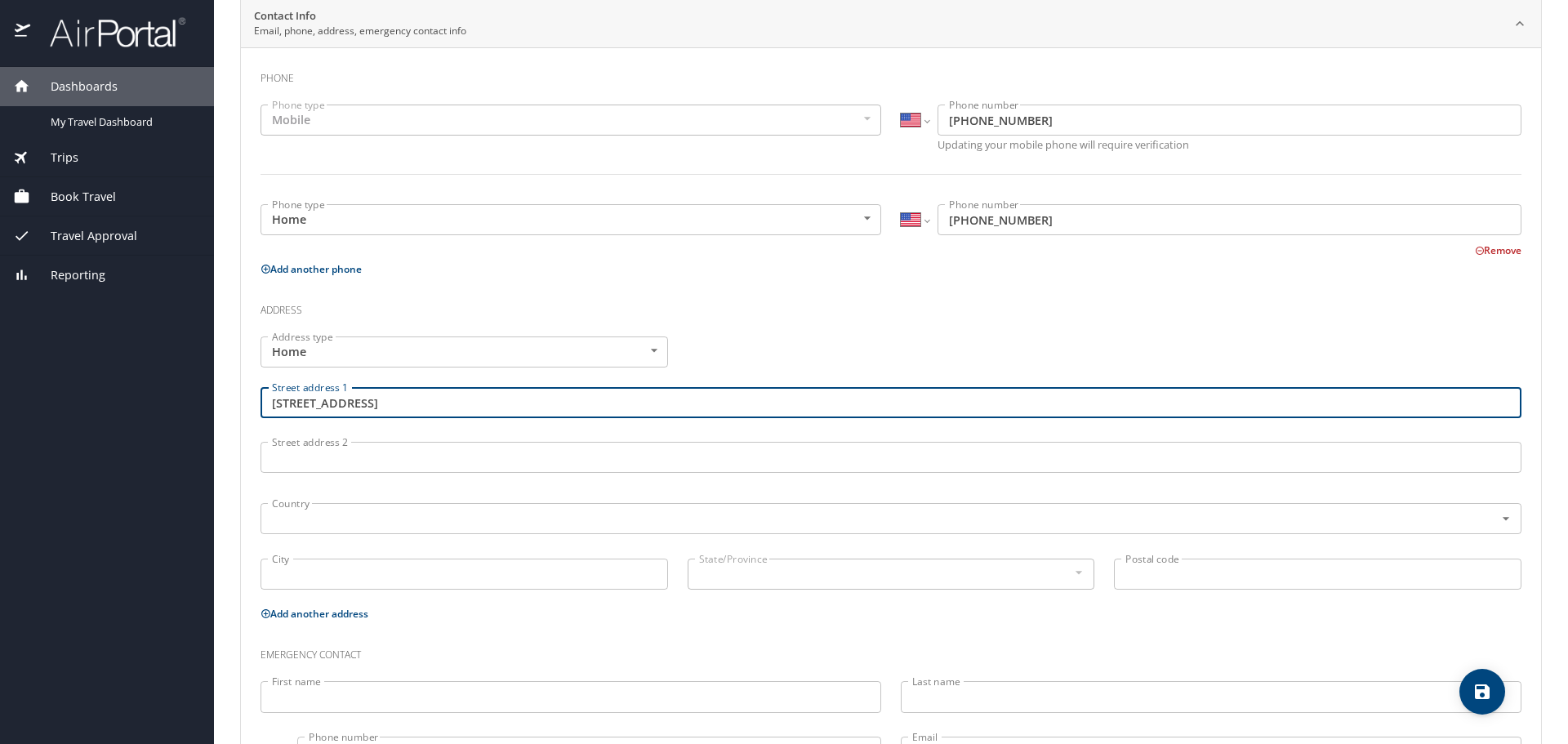
type input "[STREET_ADDRESS]"
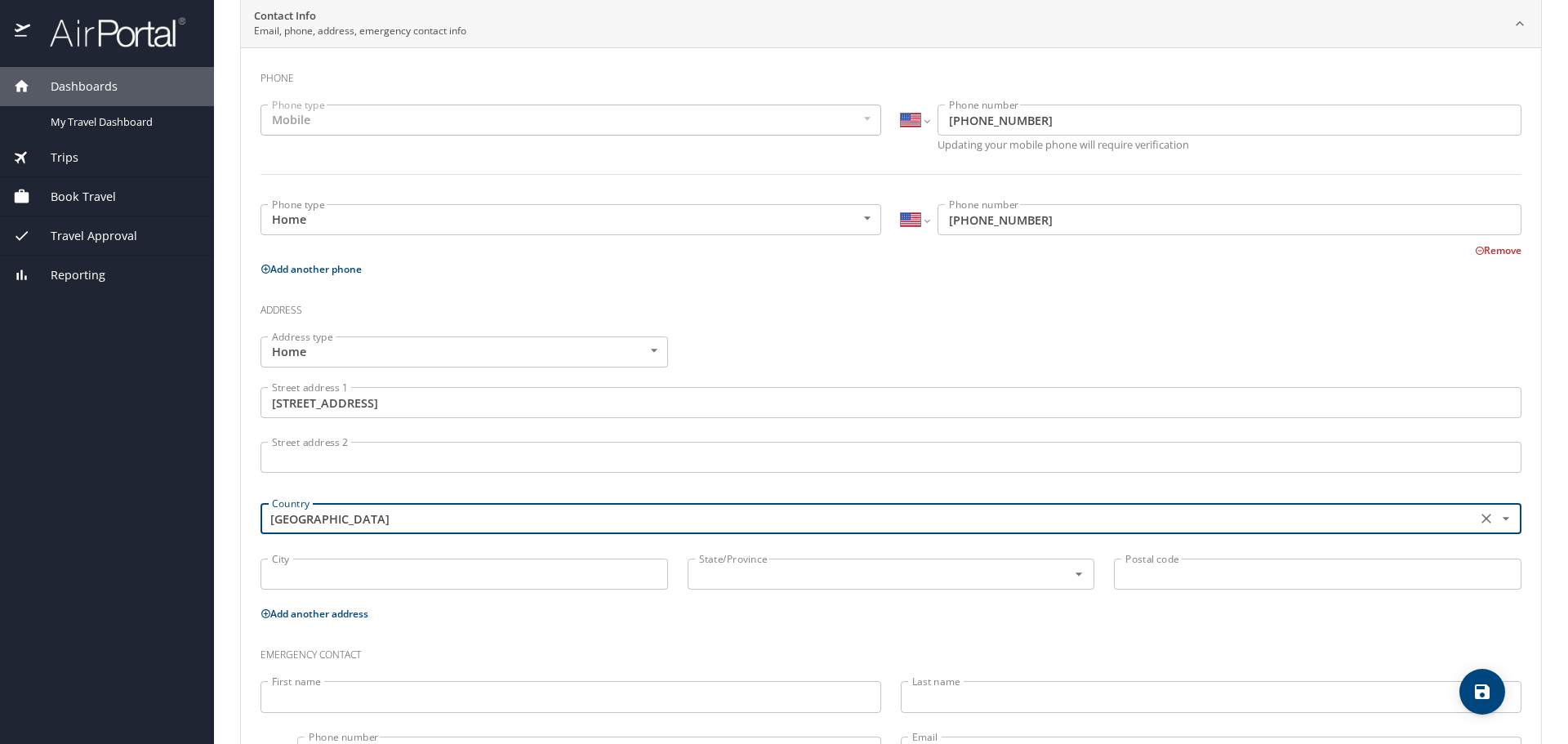
type input "[GEOGRAPHIC_DATA]"
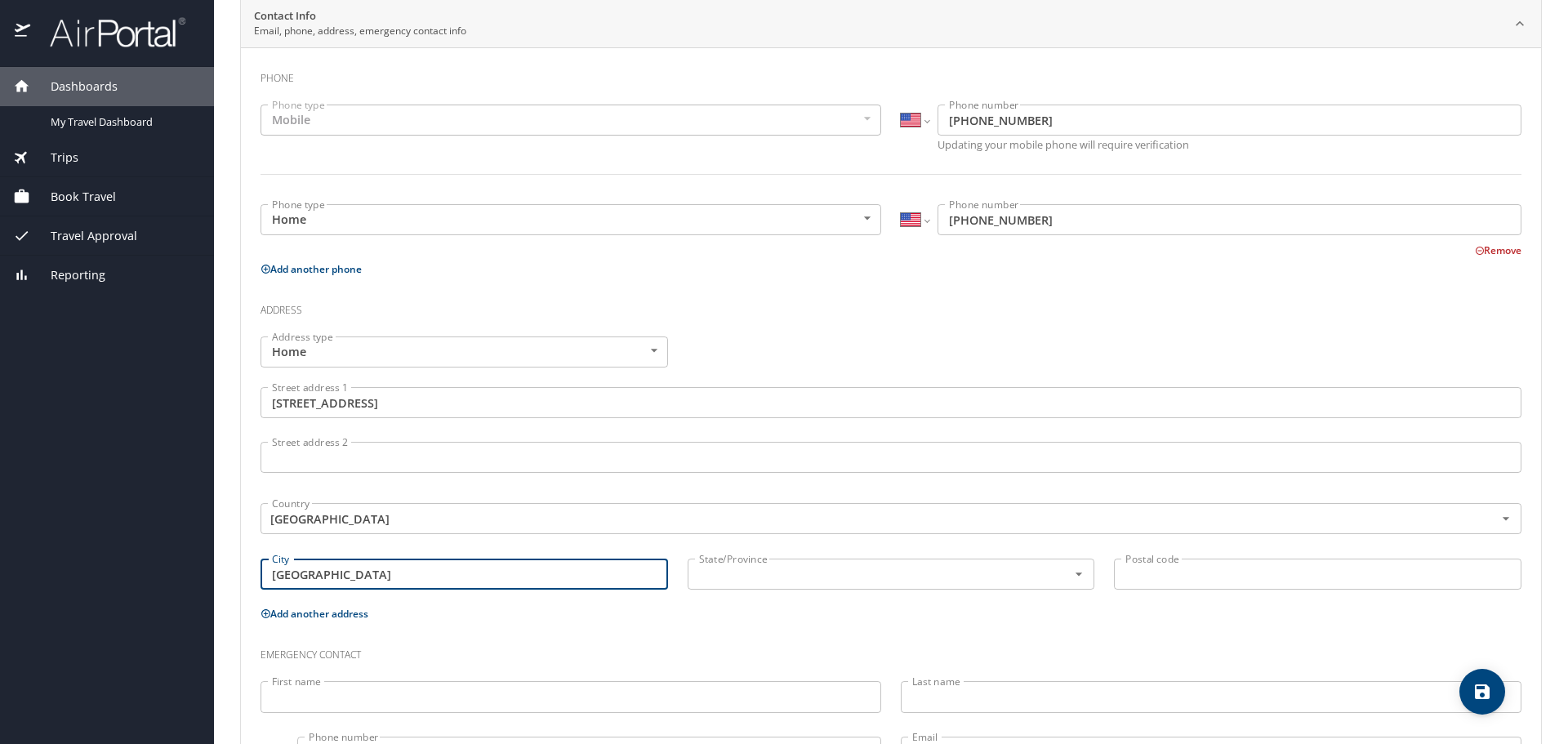
type input "[GEOGRAPHIC_DATA]"
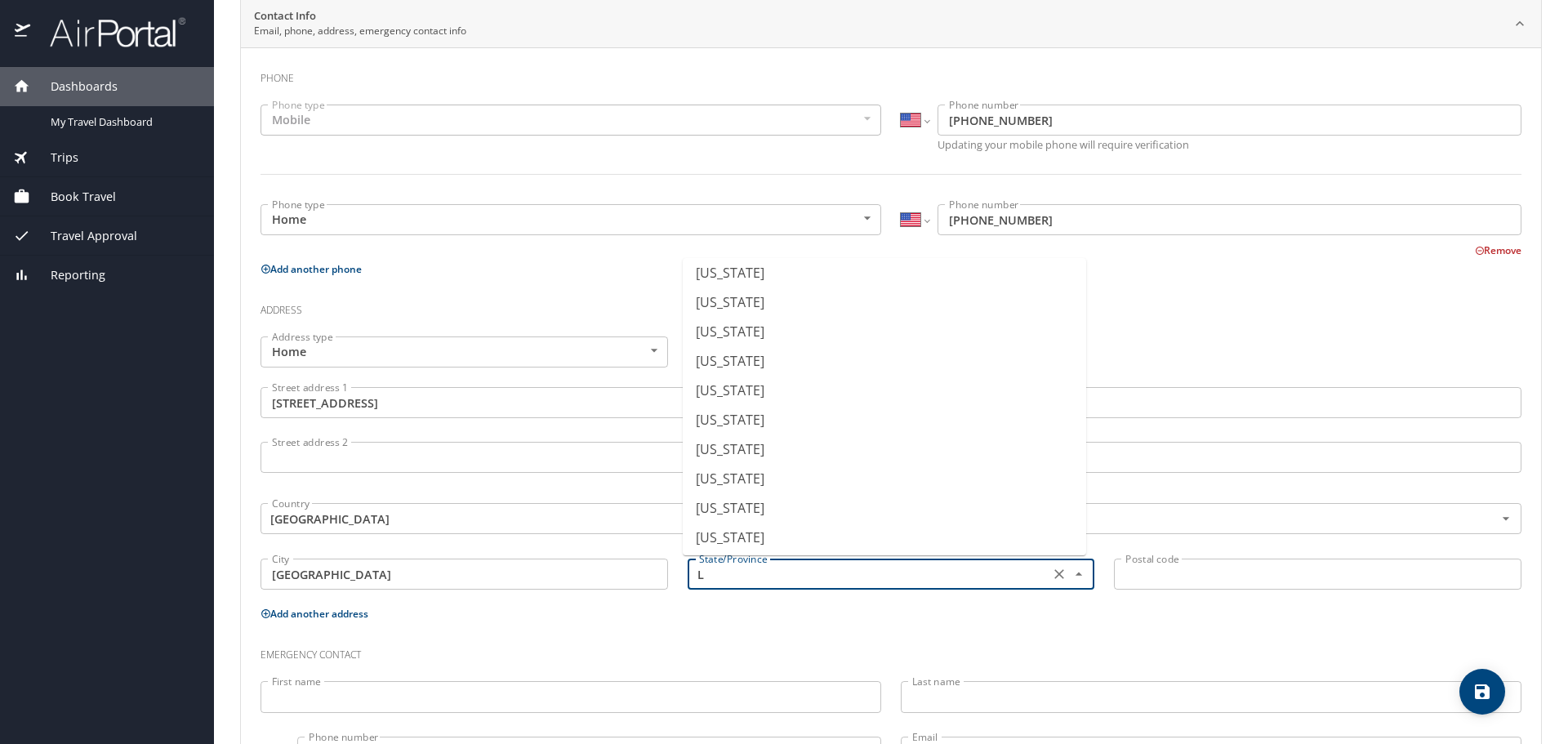
scroll to position [10, 0]
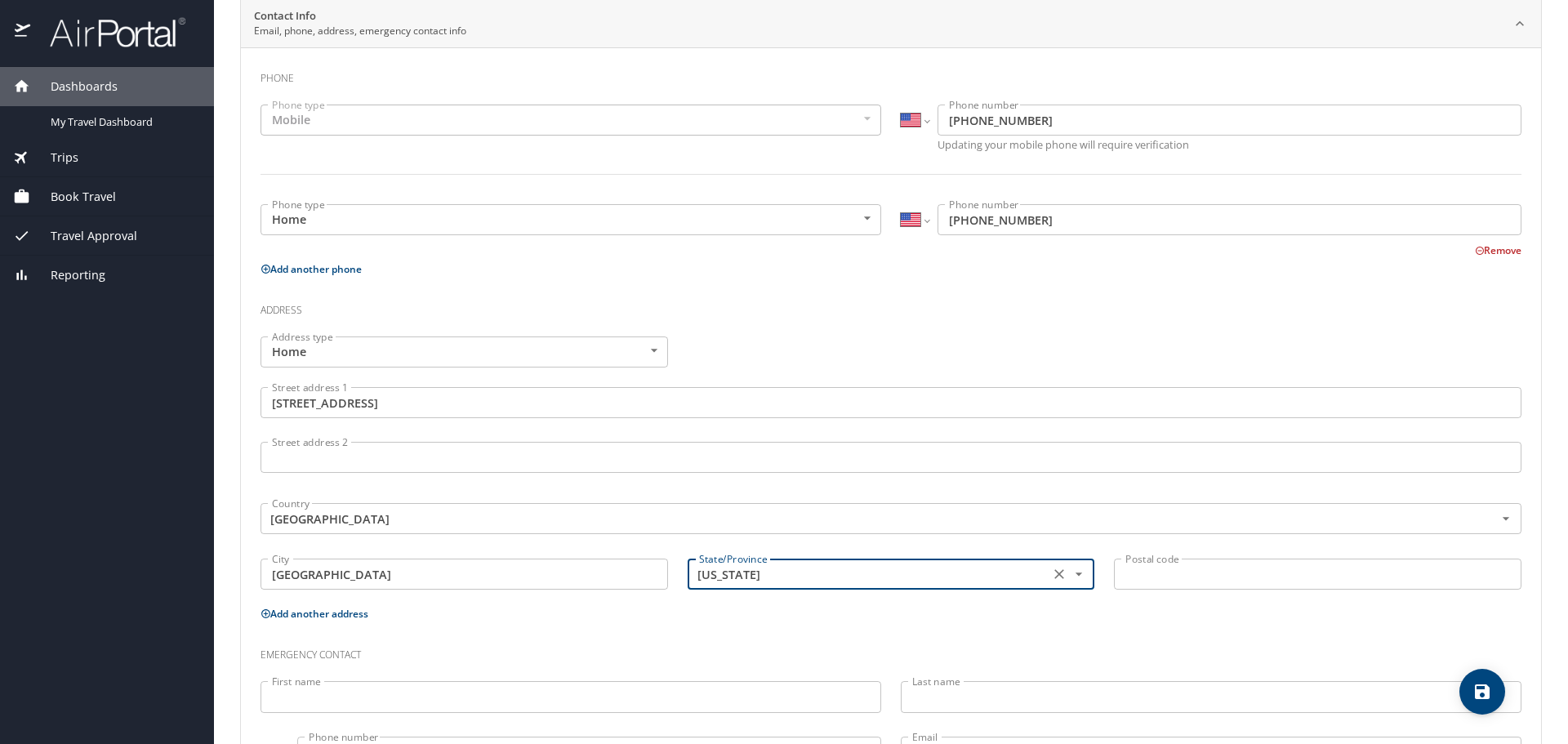
type input "[US_STATE]"
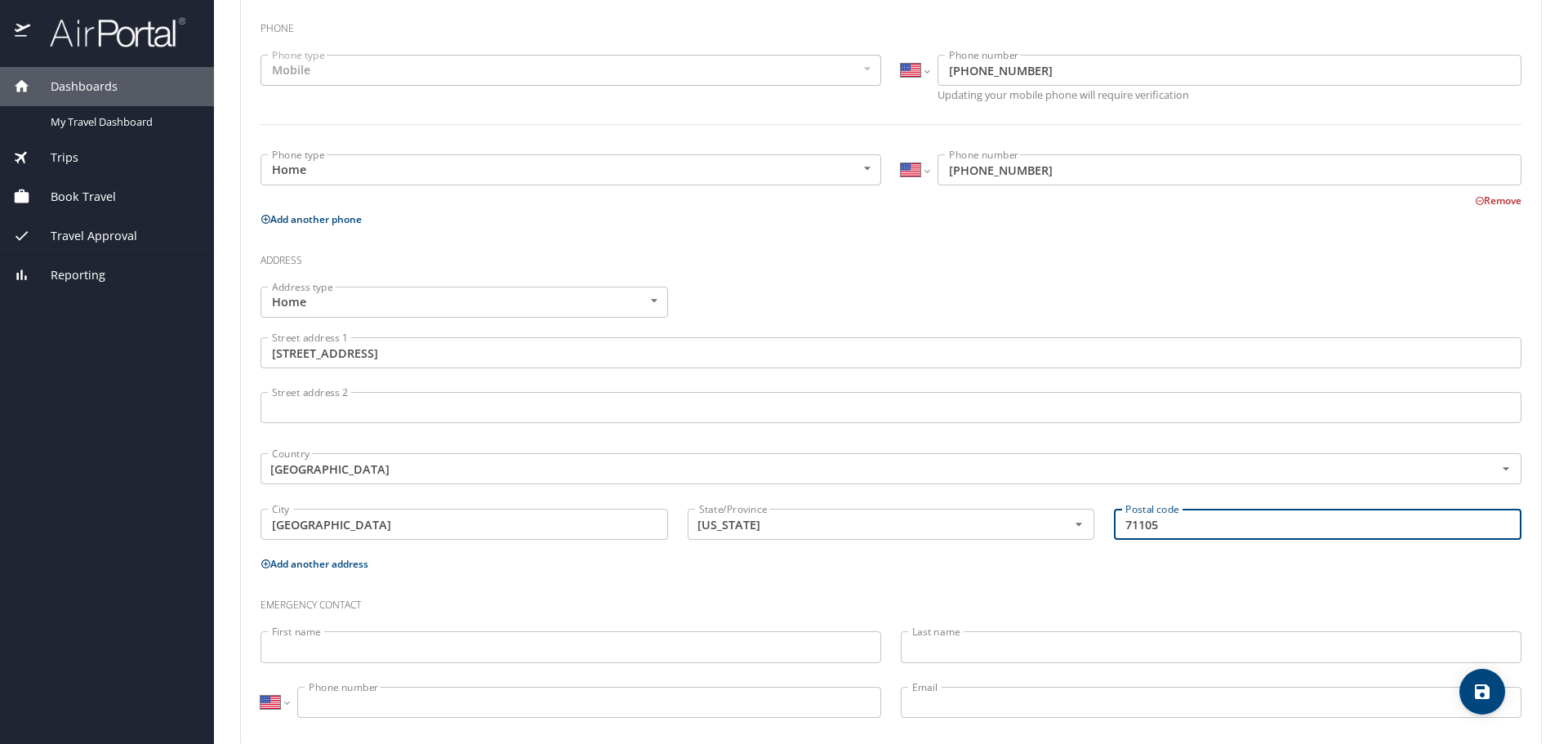
scroll to position [404, 0]
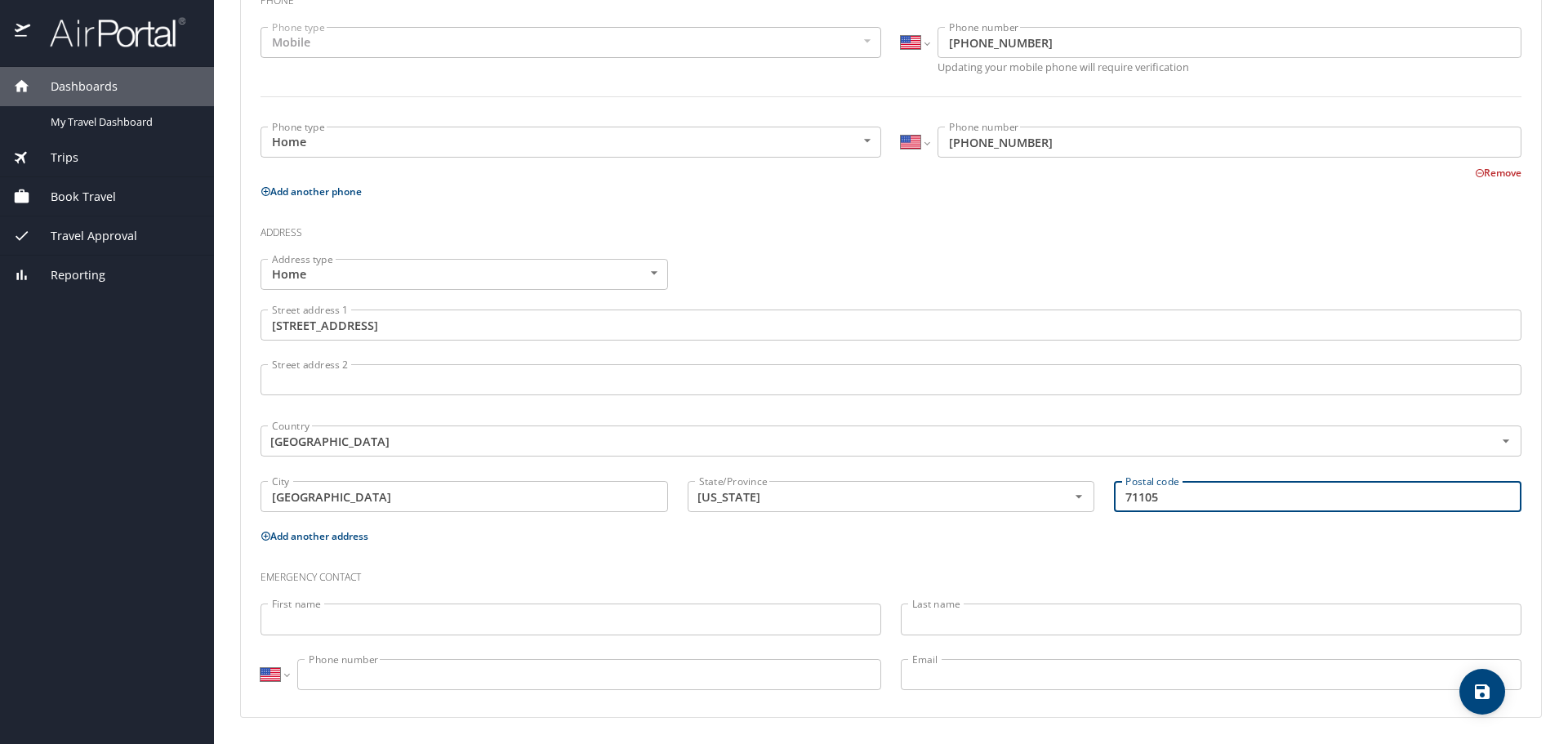
type input "71105"
click at [707, 623] on input "First name" at bounding box center [571, 619] width 621 height 31
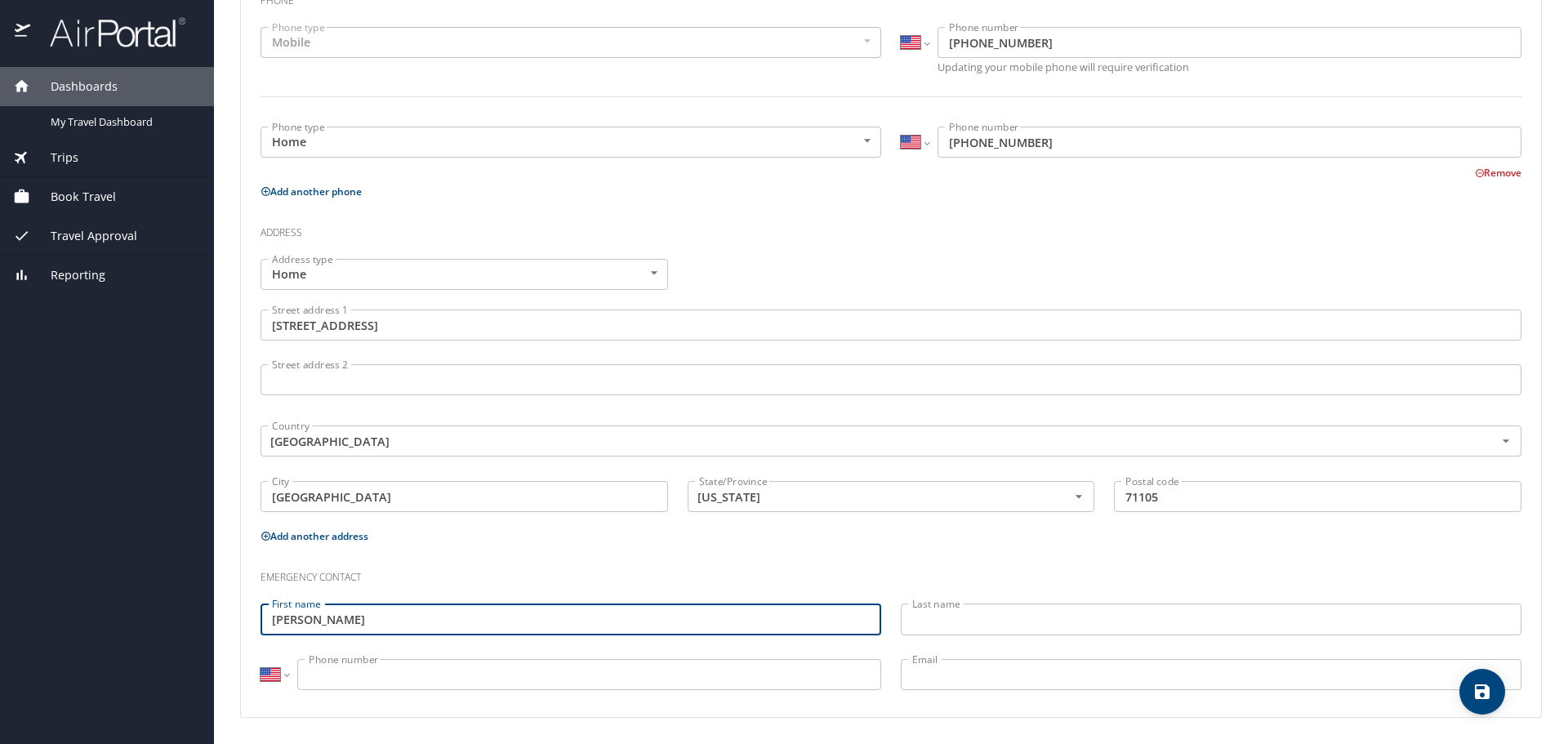
type input "[PERSON_NAME]"
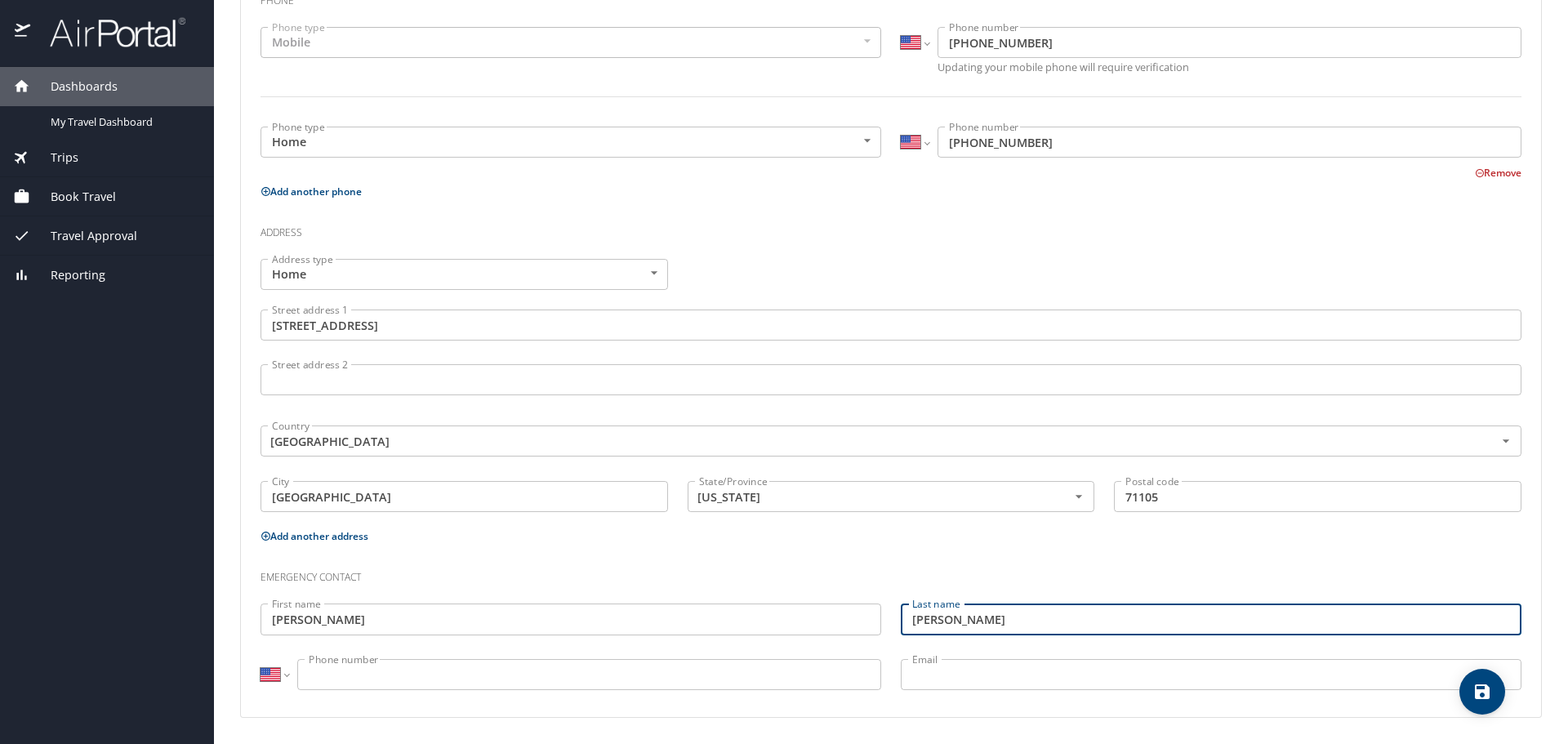
type input "[PERSON_NAME]"
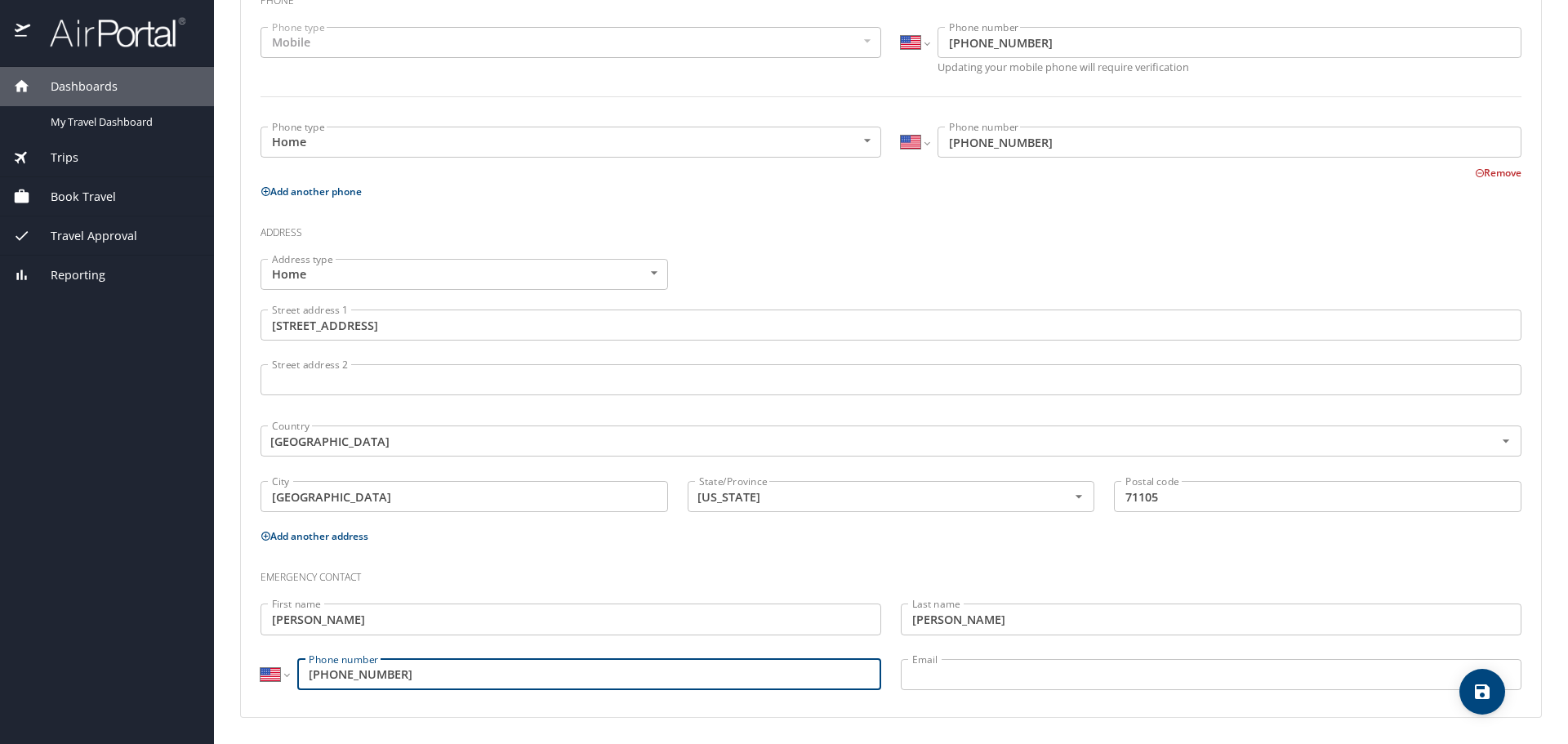
type input "[PHONE_NUMBER]"
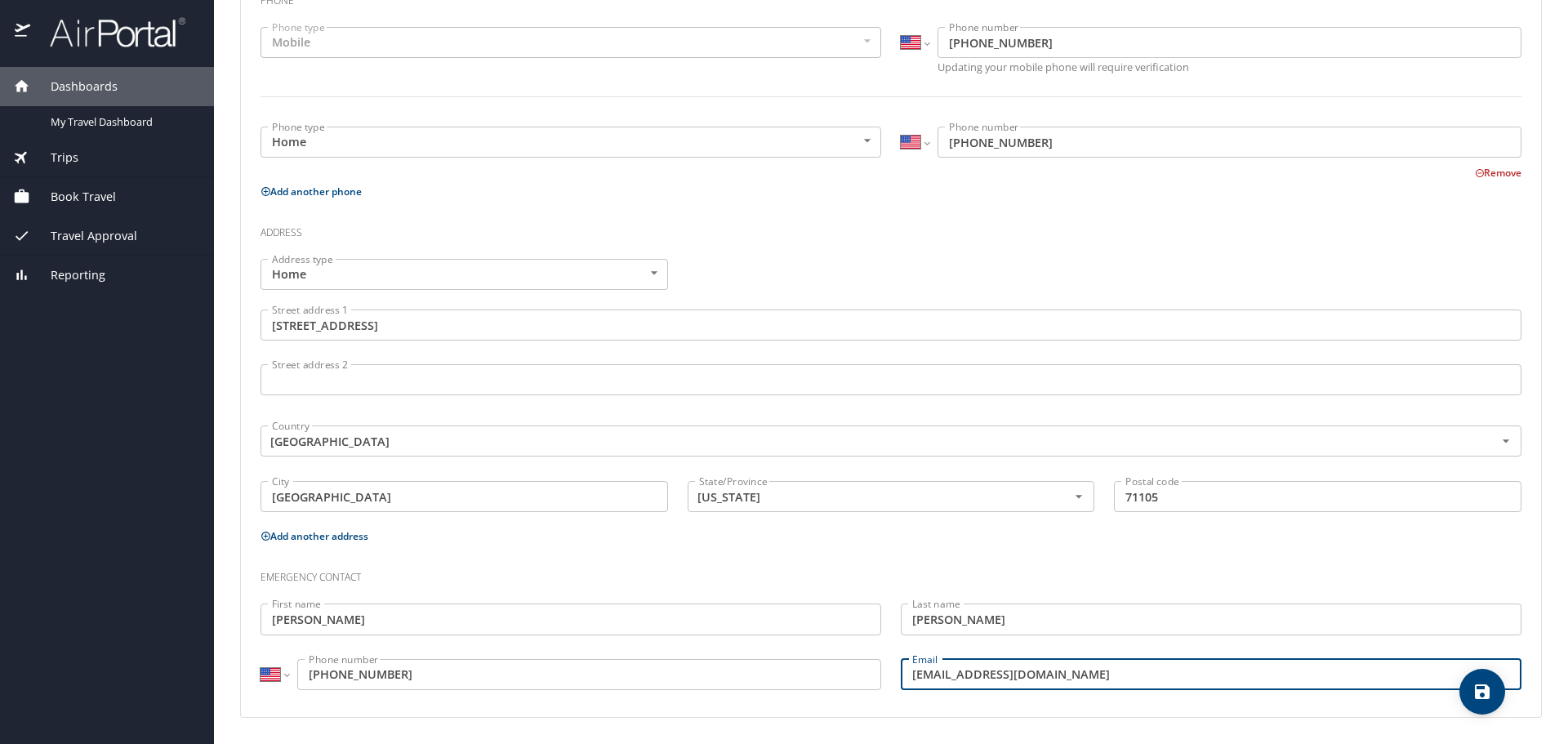
type input "[EMAIL_ADDRESS][DOMAIN_NAME]"
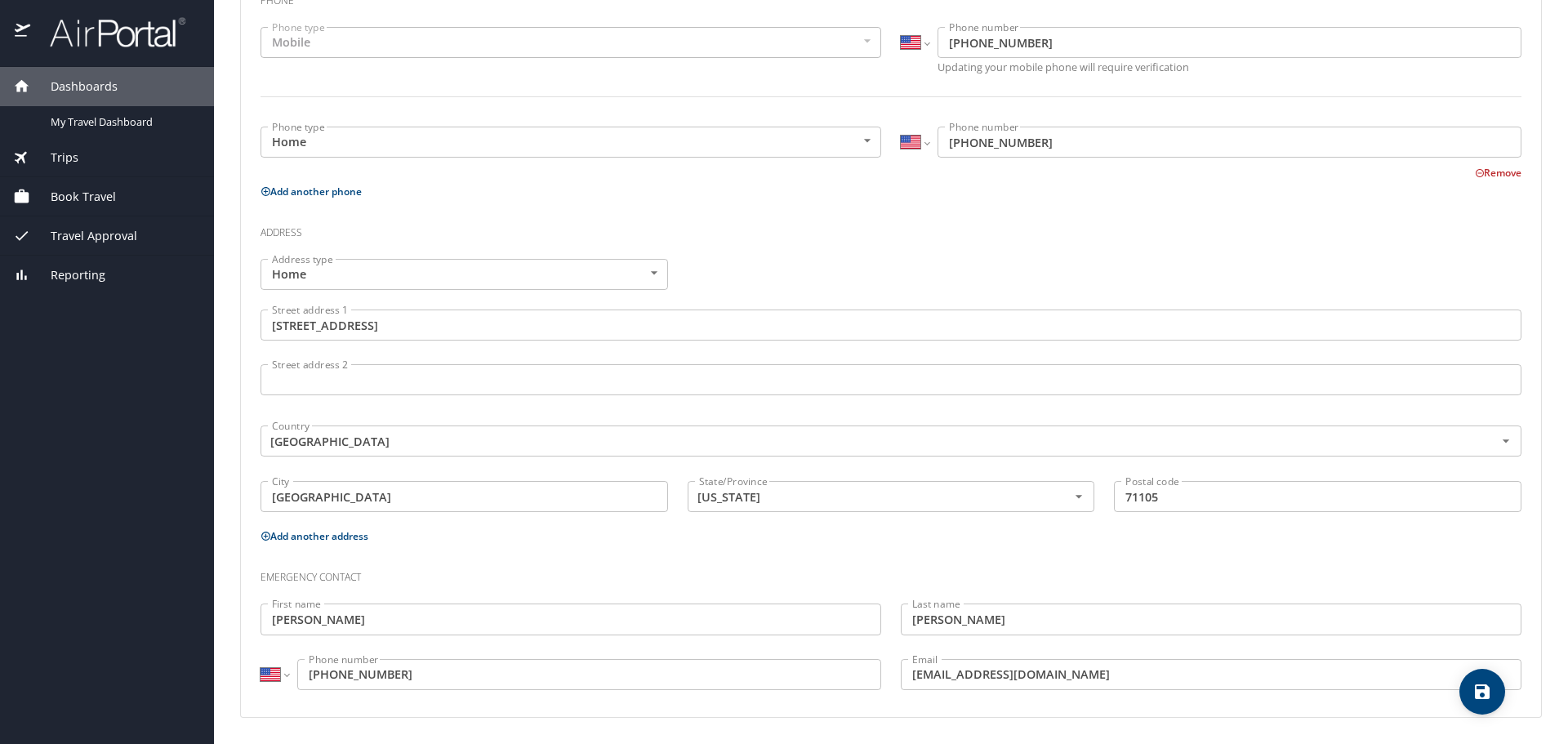
click at [1215, 700] on div "Email [EMAIL_ADDRESS][DOMAIN_NAME] Email" at bounding box center [1210, 677] width 640 height 55
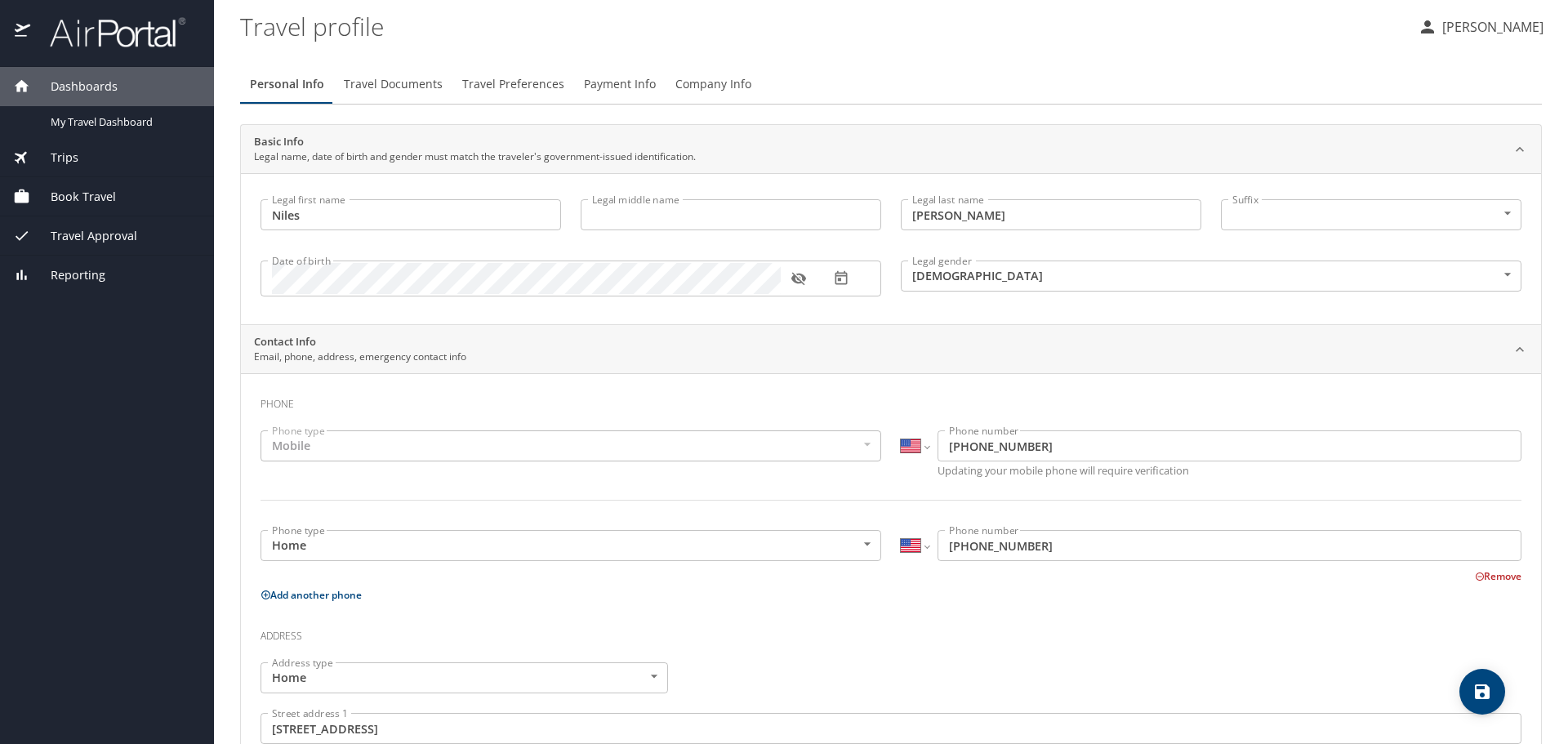
scroll to position [0, 0]
click at [415, 94] on span "Travel Documents" at bounding box center [393, 86] width 99 height 20
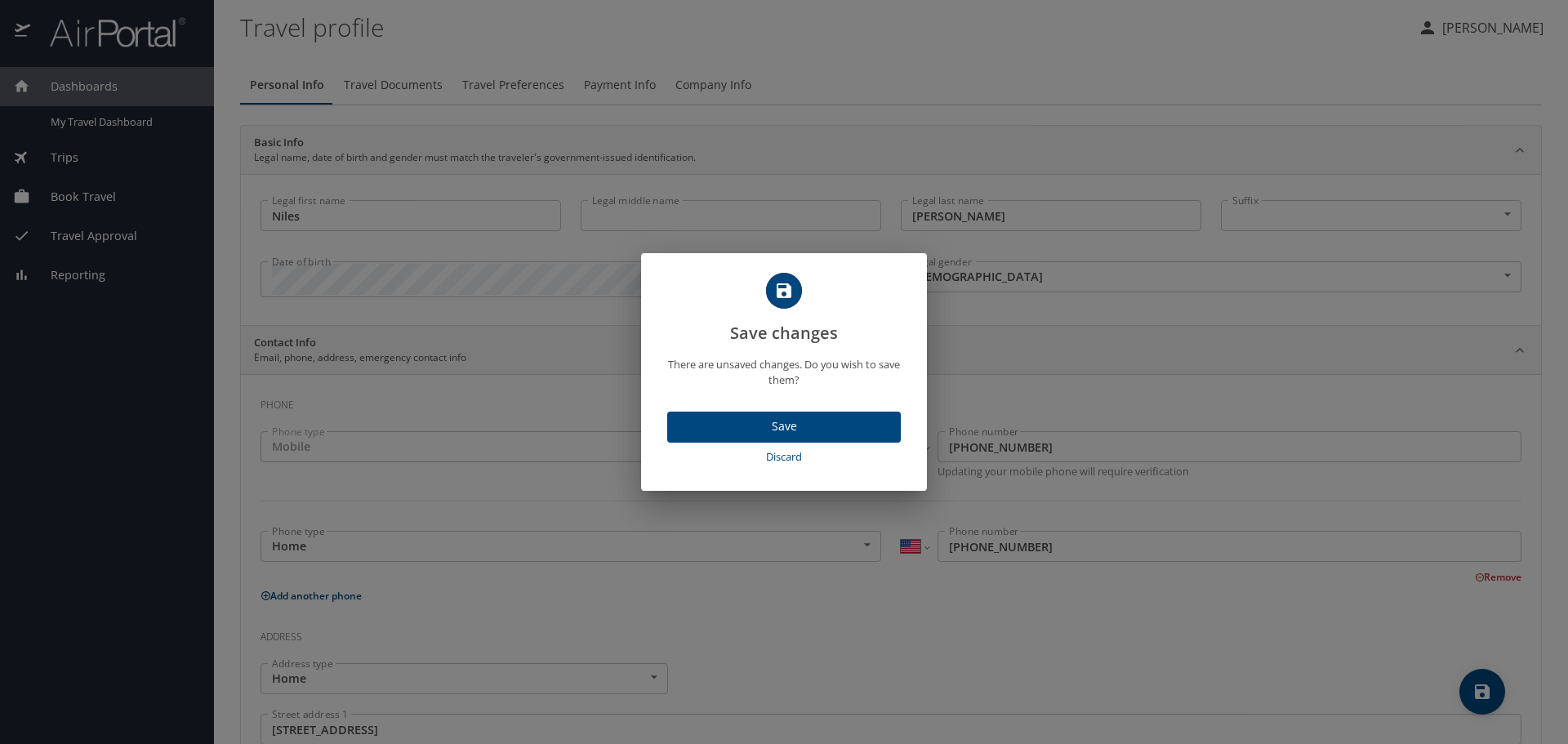
click at [776, 432] on span "Save" at bounding box center [784, 426] width 208 height 20
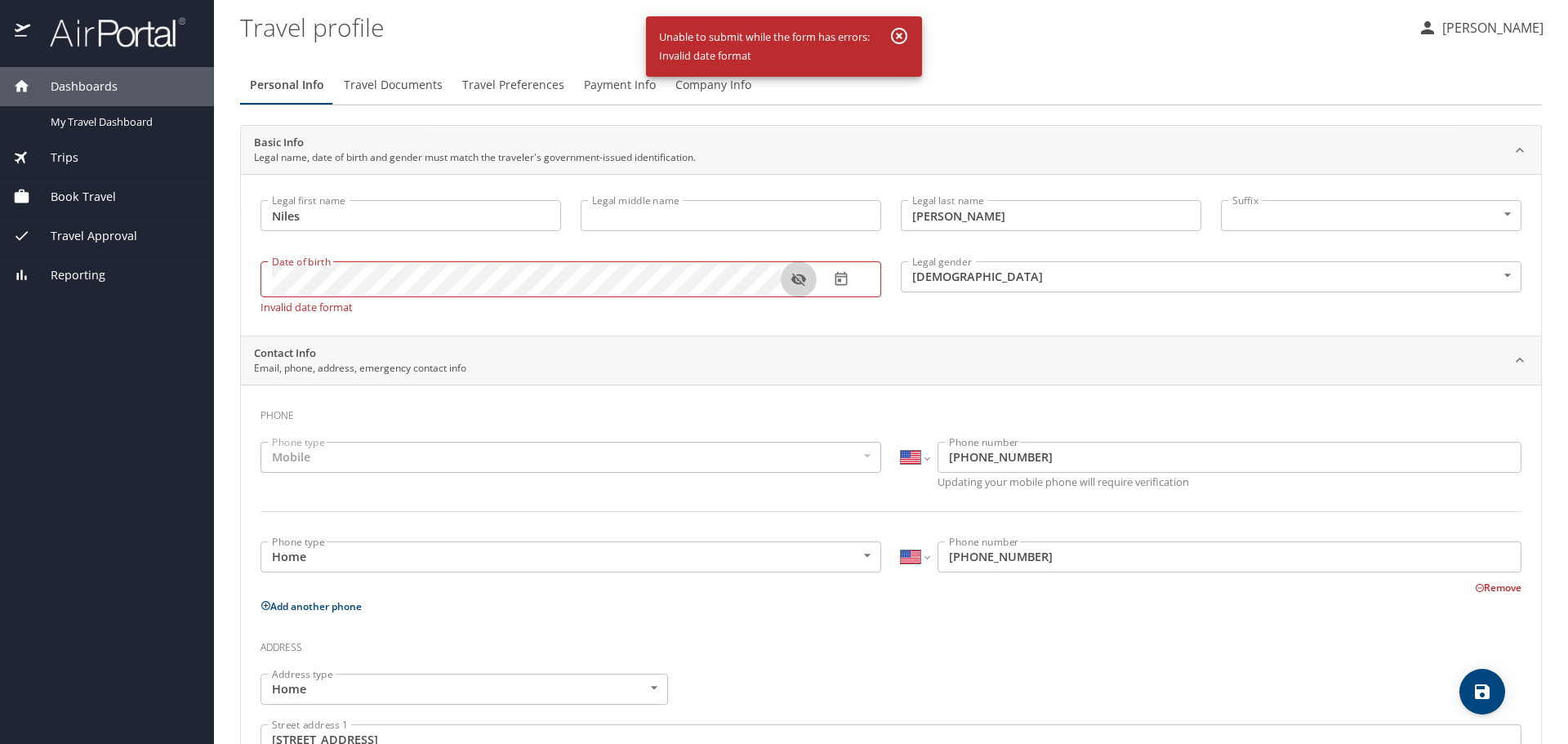
click at [792, 282] on icon "button" at bounding box center [799, 280] width 16 height 16
click at [164, 272] on div "Dashboards My Travel Dashboard Trips Current / Future Trips Past Trips Trips Mi…" at bounding box center [784, 372] width 1568 height 744
click at [606, 332] on div "Legal first name [PERSON_NAME] Legal first name Legal middle name Legal middle …" at bounding box center [891, 255] width 1300 height 162
click at [848, 277] on icon "button" at bounding box center [841, 280] width 16 height 16
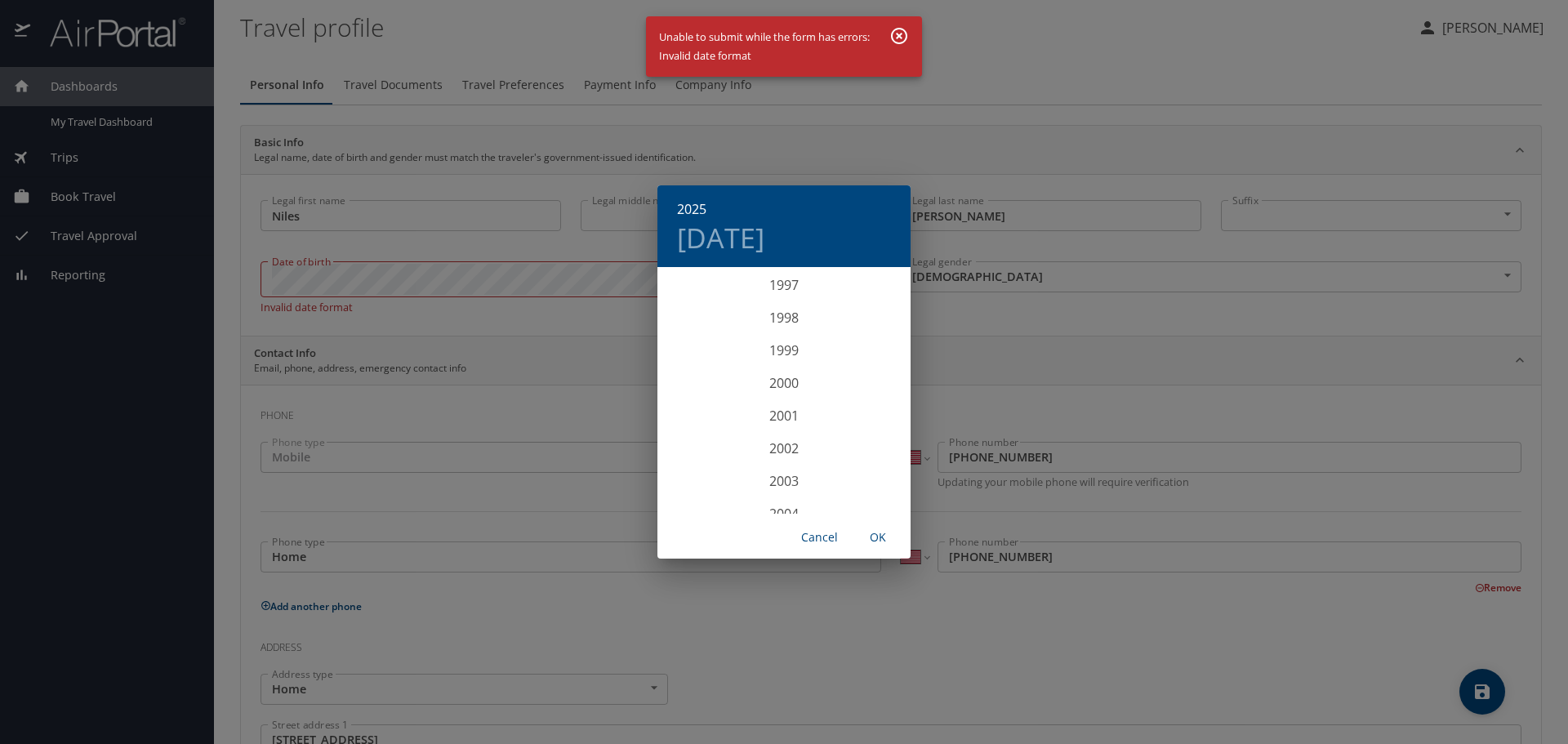
scroll to position [3120, 0]
click at [793, 292] on div "1995" at bounding box center [784, 301] width 253 height 33
click at [866, 473] on div "Dec" at bounding box center [869, 483] width 84 height 61
click at [890, 354] on span "2" at bounding box center [881, 354] width 29 height 11
click at [874, 538] on span "OK" at bounding box center [878, 537] width 39 height 20
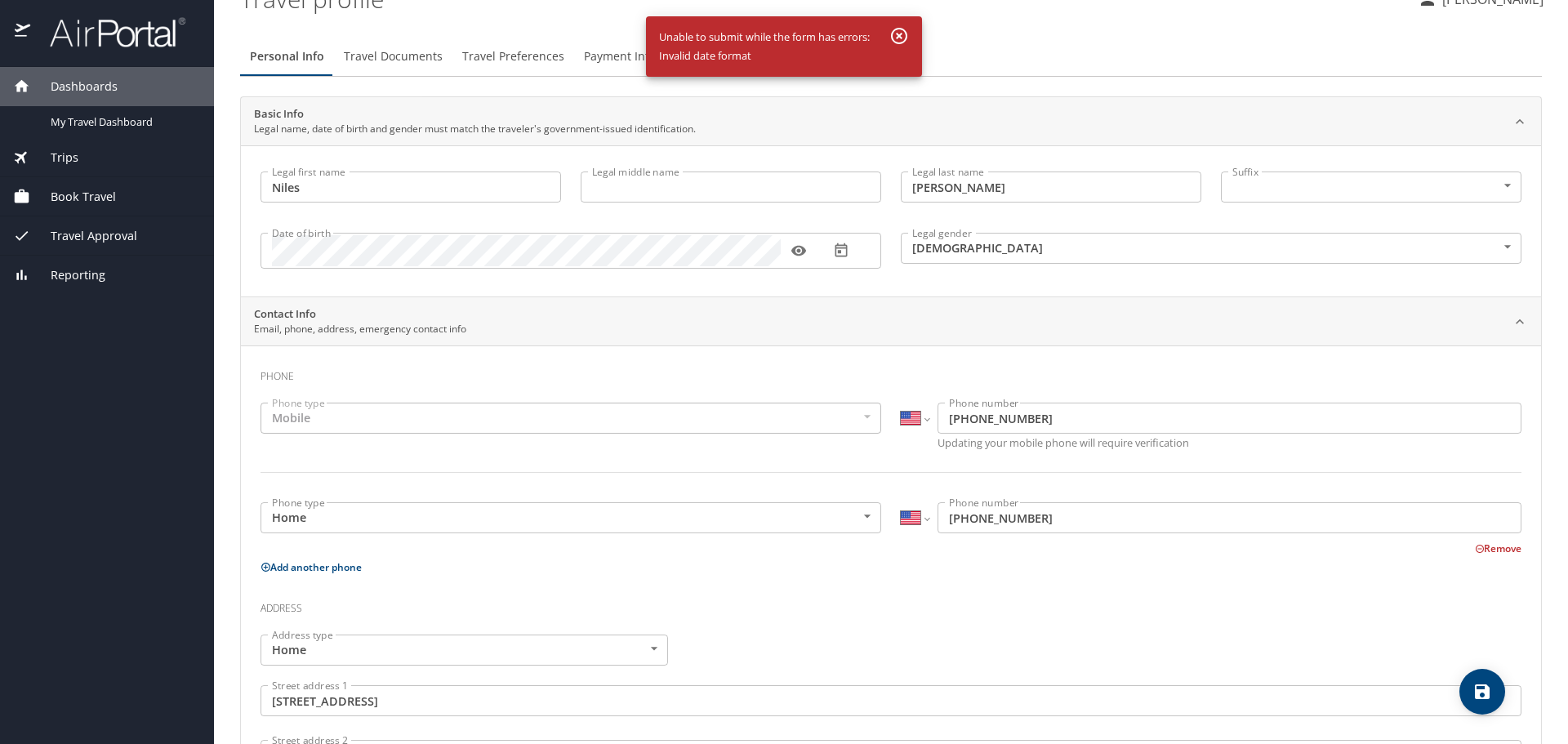
scroll to position [0, 0]
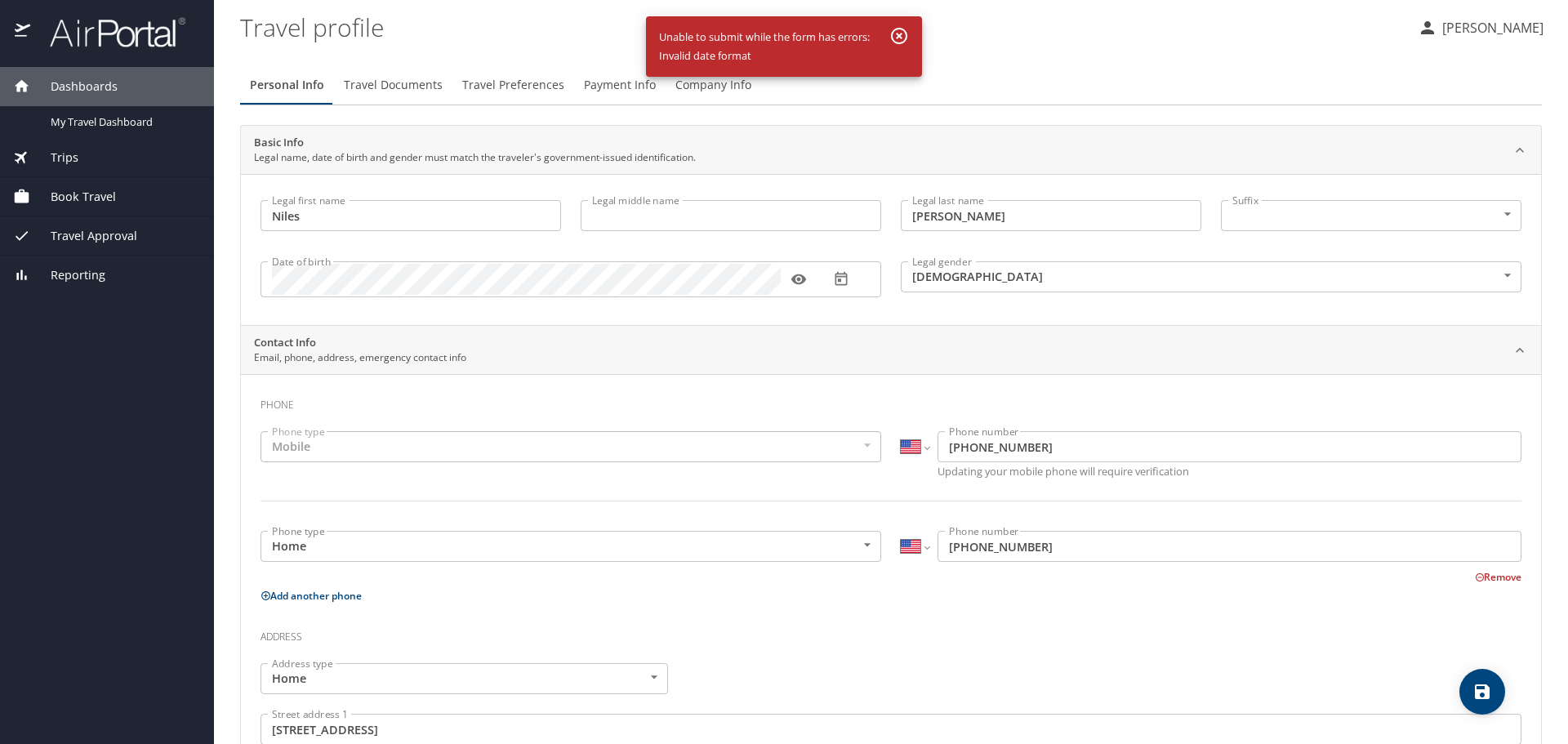
click at [388, 89] on span "Travel Documents" at bounding box center [393, 86] width 99 height 20
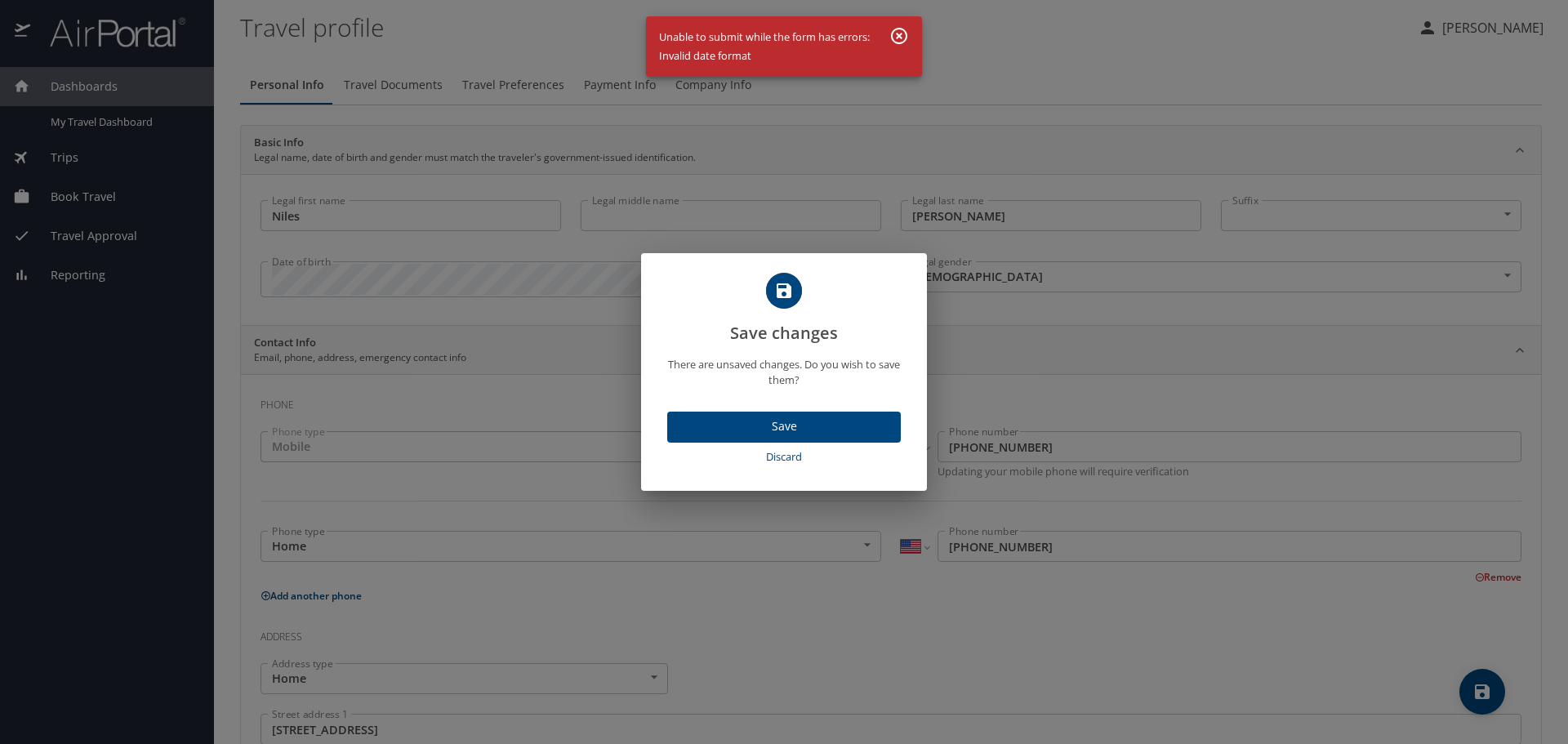
click at [743, 434] on span "Save" at bounding box center [784, 426] width 208 height 20
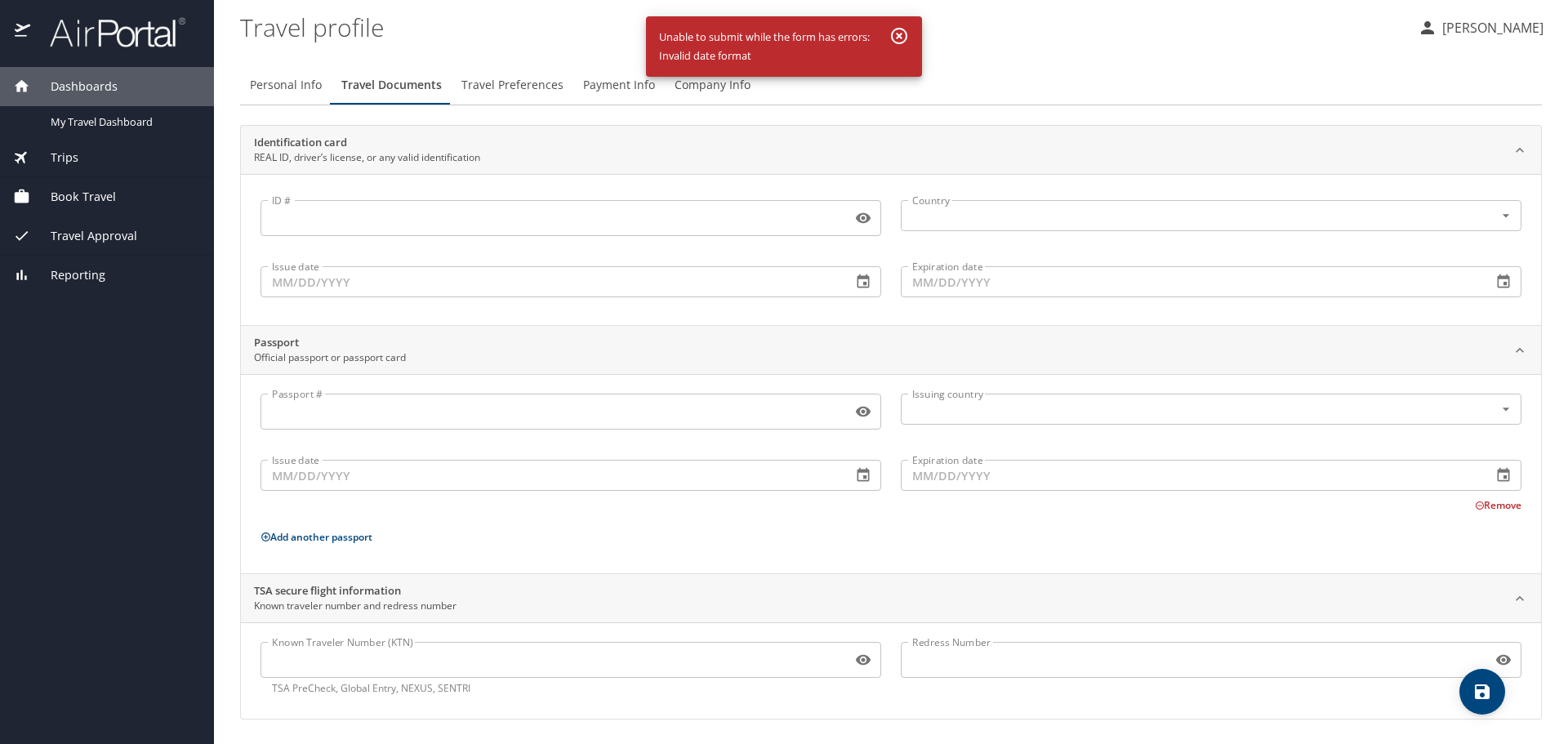
click at [904, 35] on icon "button" at bounding box center [900, 36] width 20 height 20
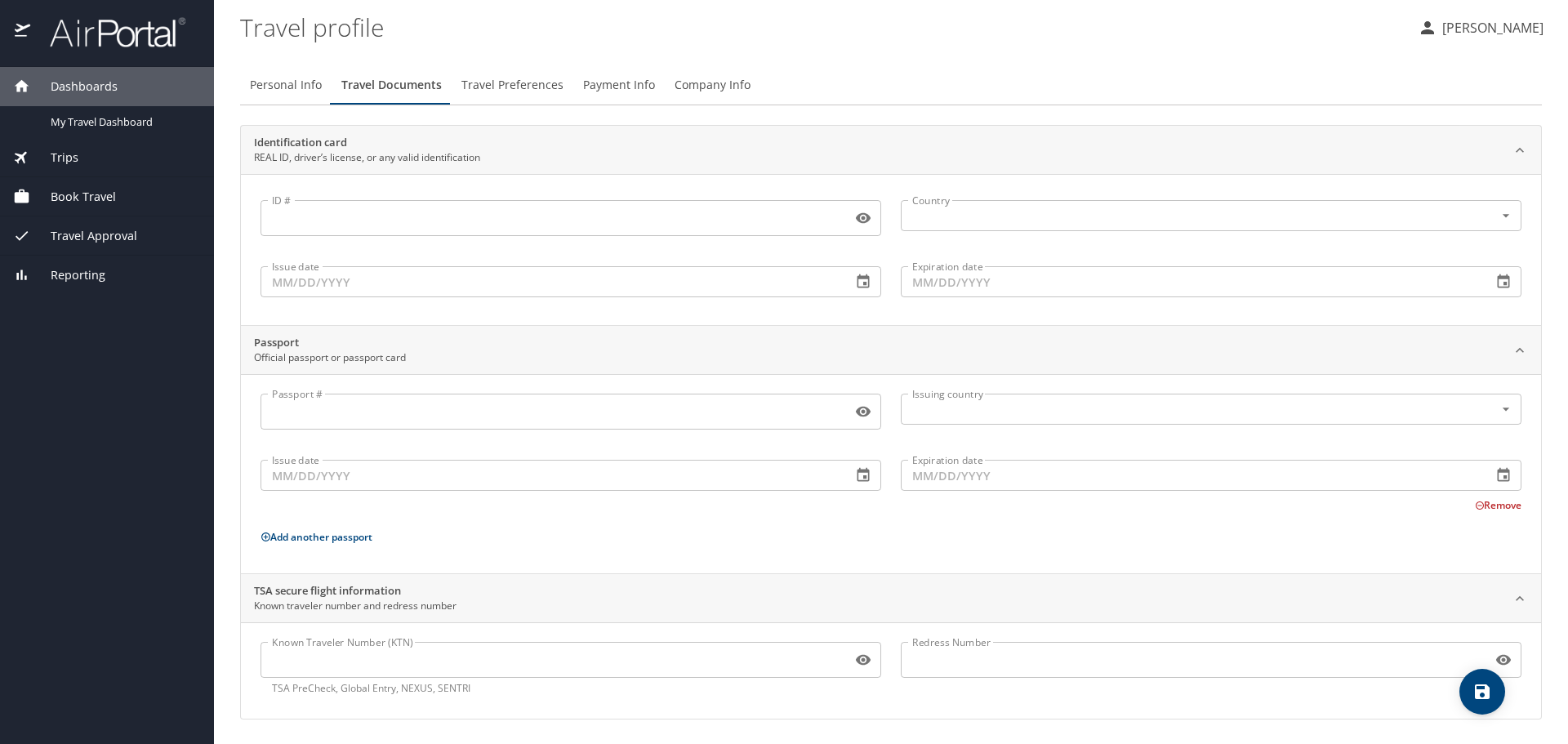
click at [518, 97] on button "Travel Preferences" at bounding box center [513, 85] width 122 height 39
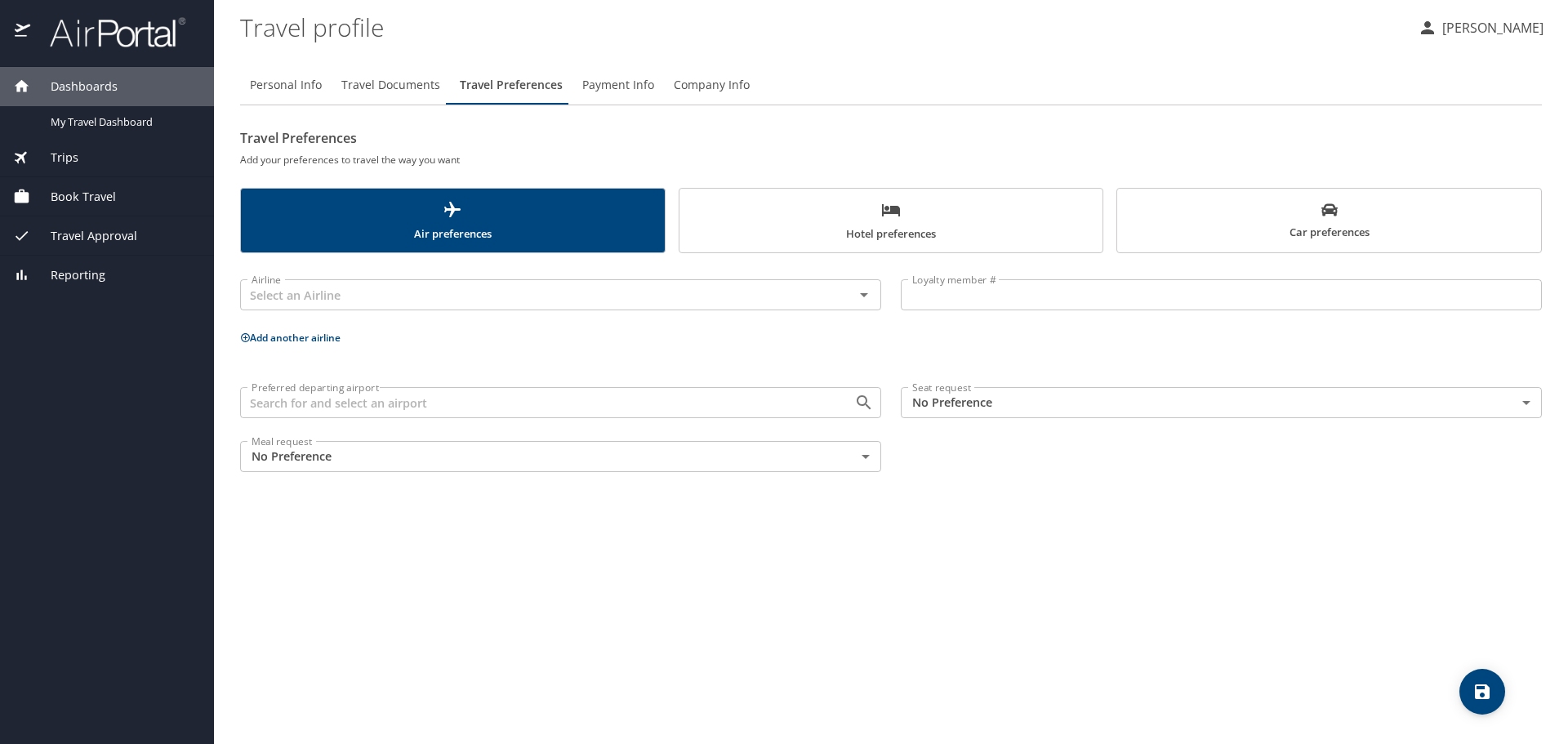
click at [621, 76] on span "Payment Info" at bounding box center [617, 86] width 72 height 20
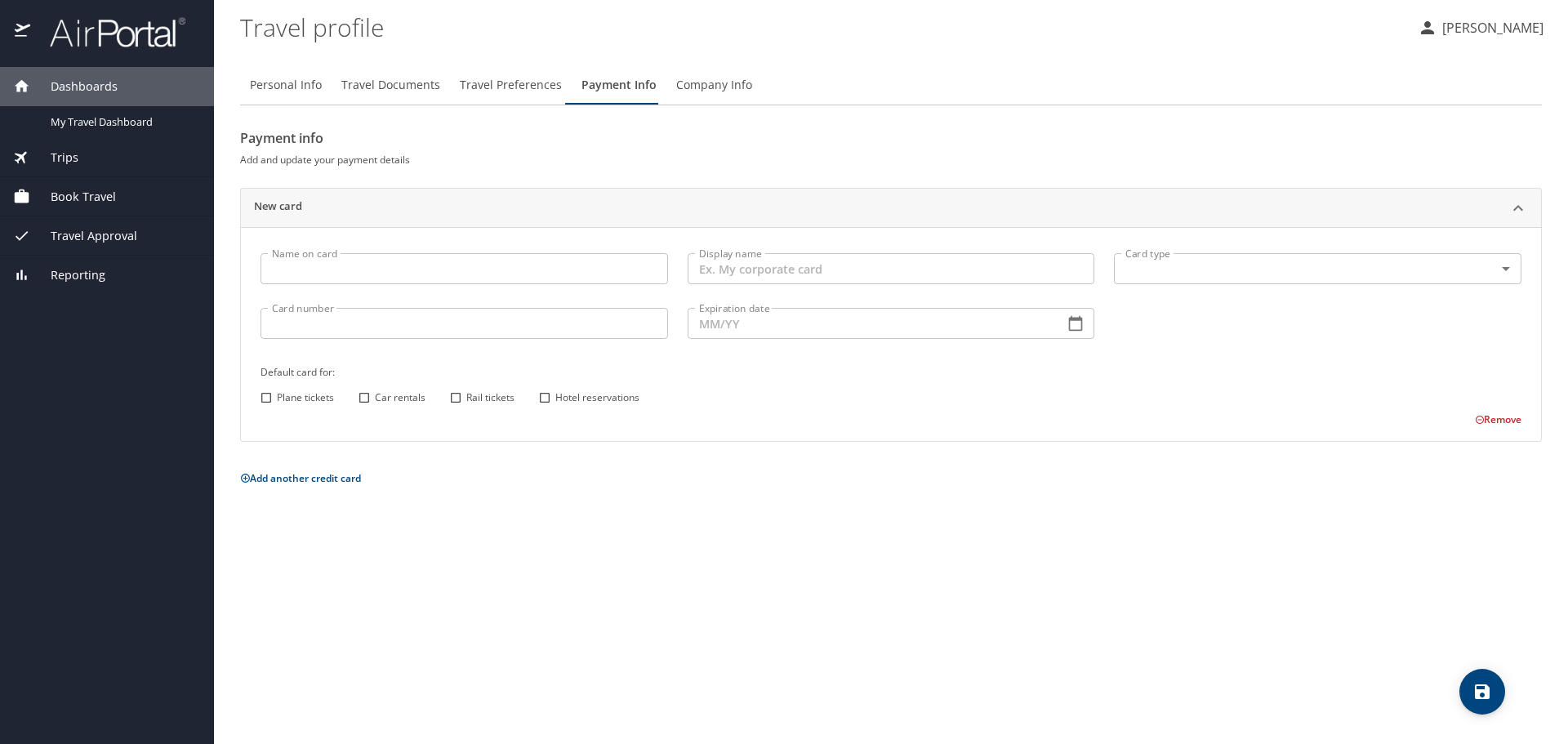
click at [722, 84] on span "Company Info" at bounding box center [714, 86] width 76 height 20
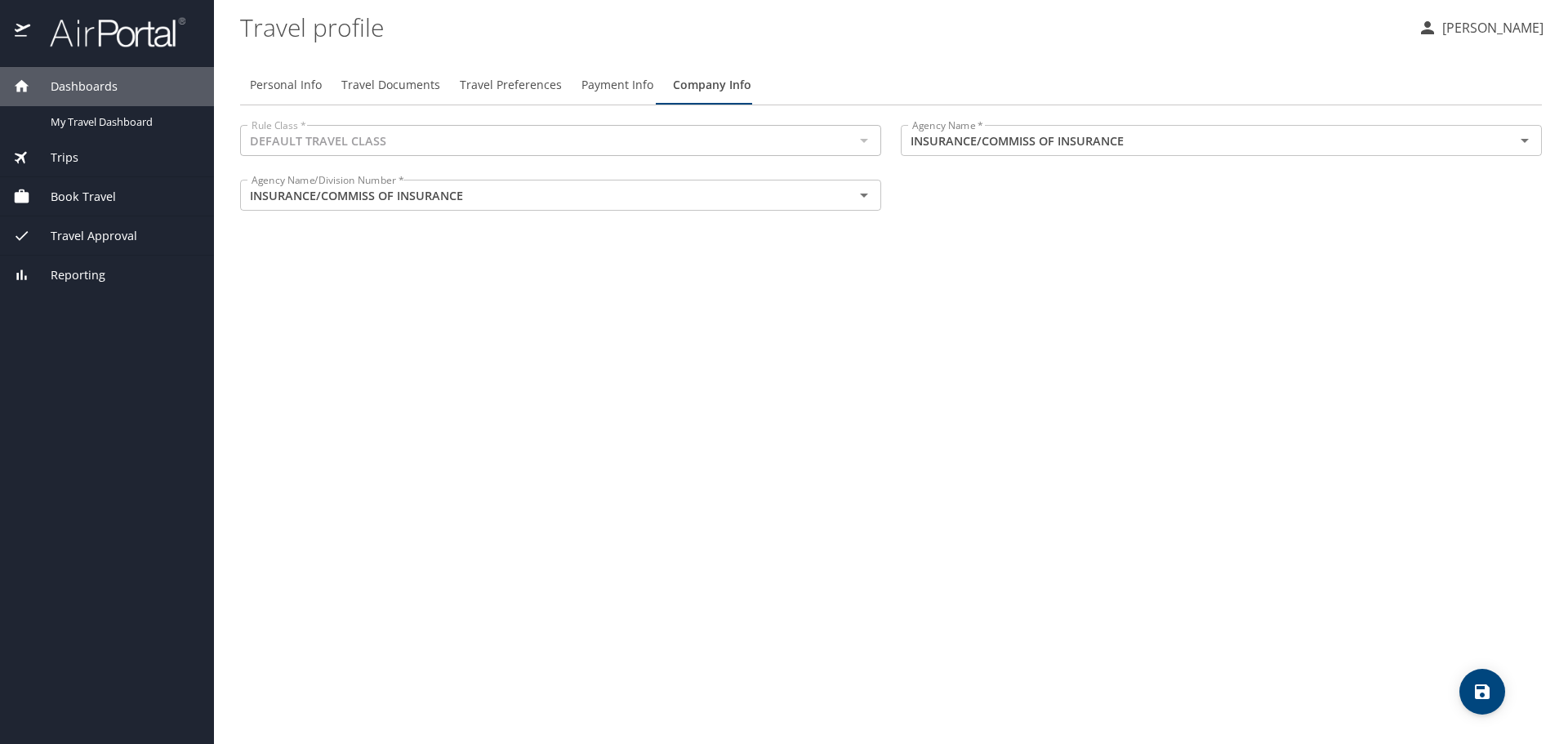
click at [621, 85] on span "Payment Info" at bounding box center [617, 86] width 72 height 20
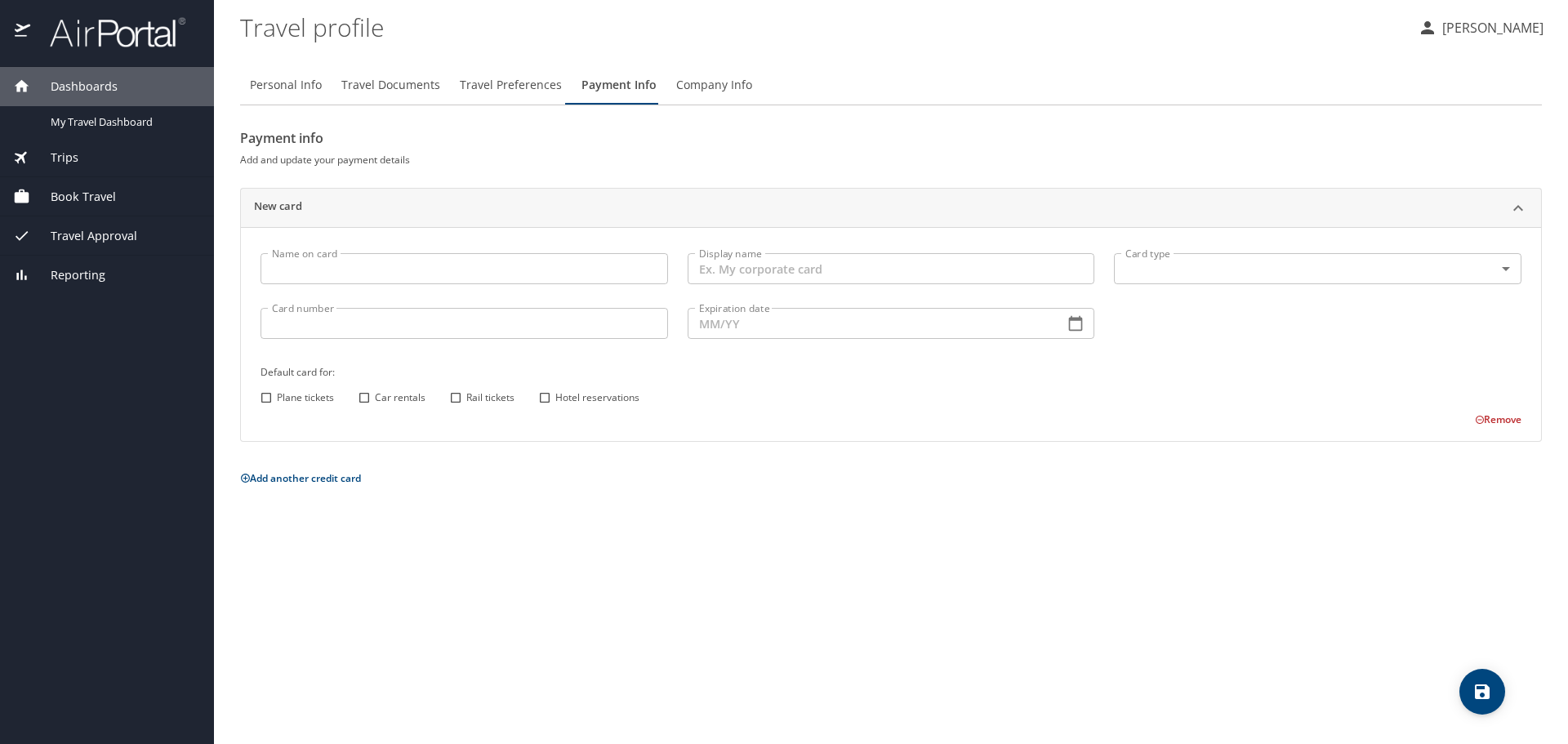
click at [688, 87] on span "Company Info" at bounding box center [714, 86] width 76 height 20
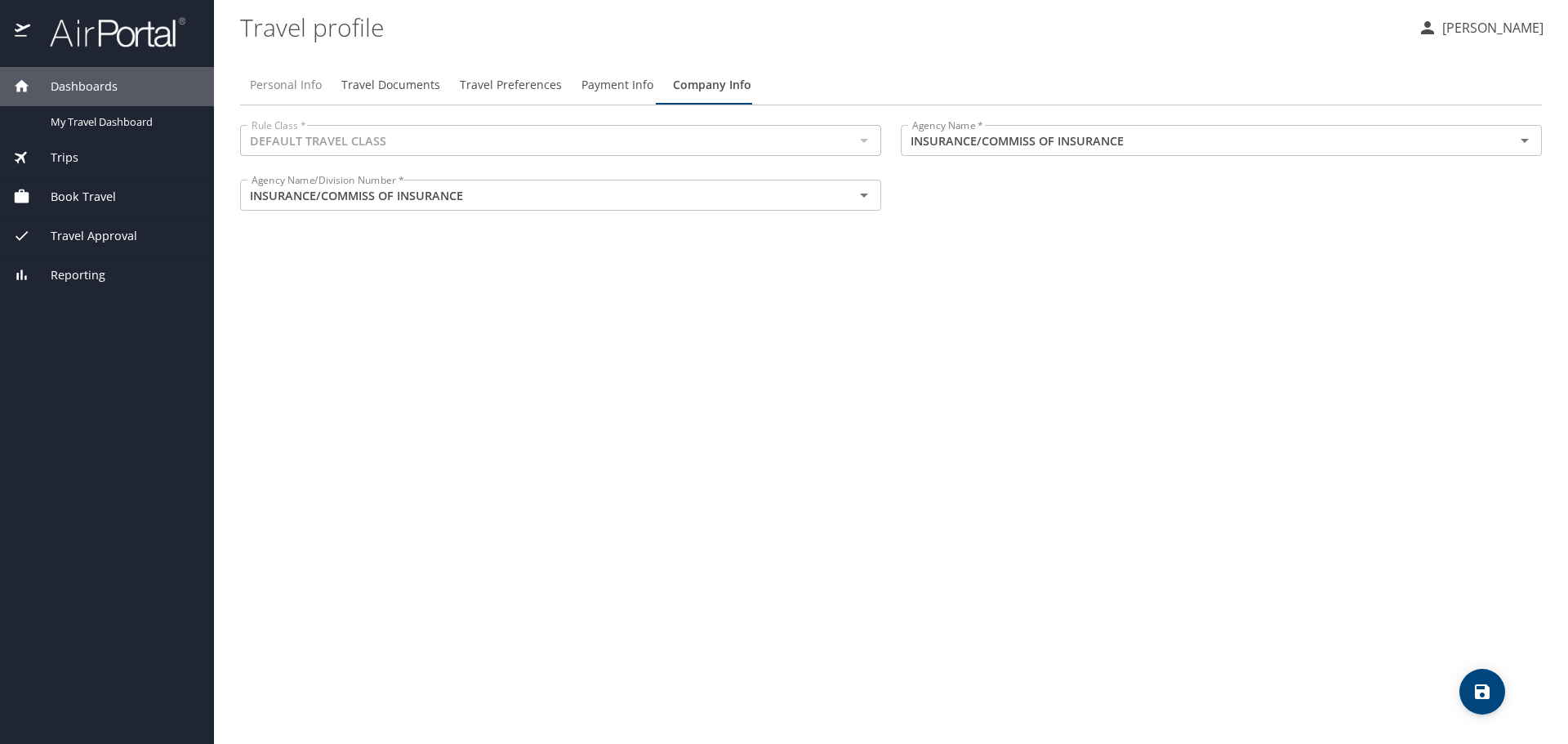
click at [303, 87] on span "Personal Info" at bounding box center [285, 86] width 72 height 20
select select "US"
